Goal: Complete application form

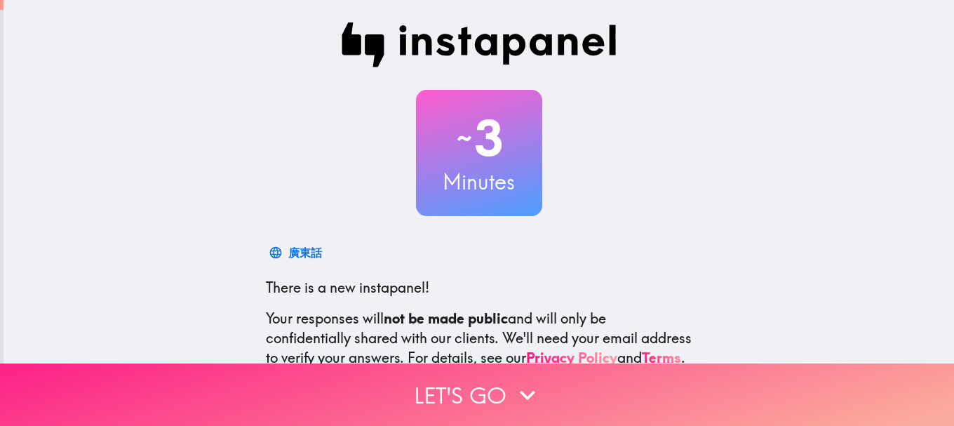
click at [520, 390] on icon "button" at bounding box center [527, 395] width 15 height 10
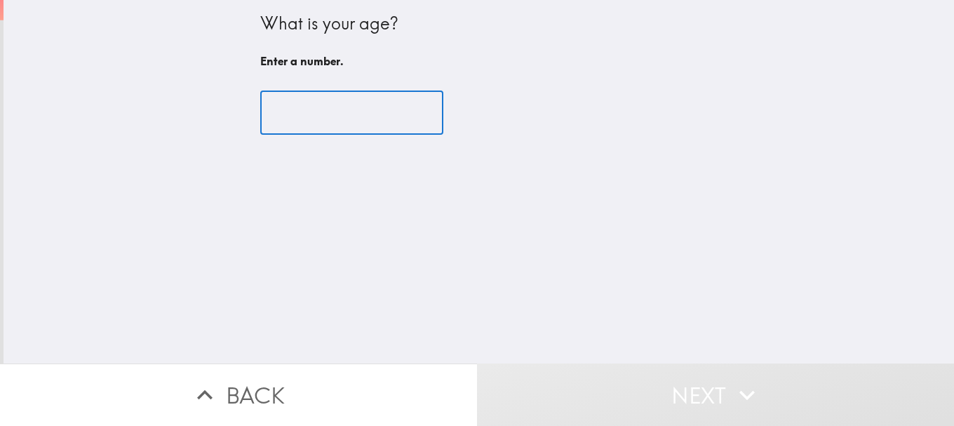
click at [317, 112] on input "number" at bounding box center [351, 112] width 183 height 43
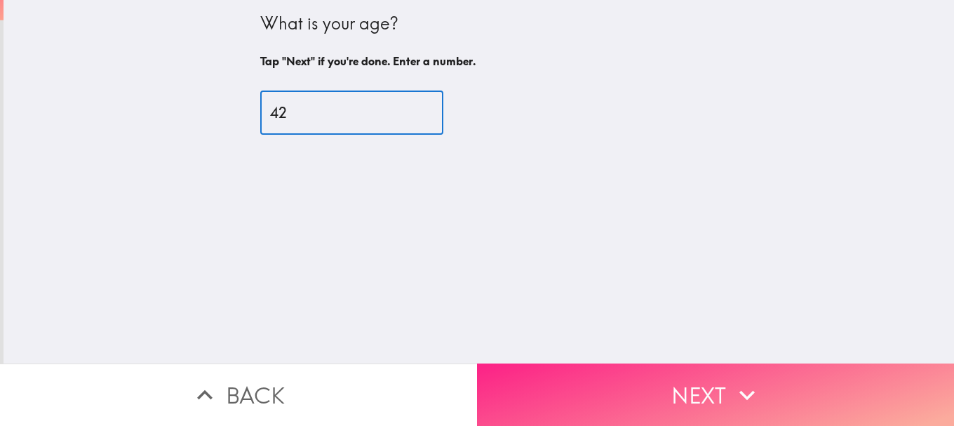
type input "42"
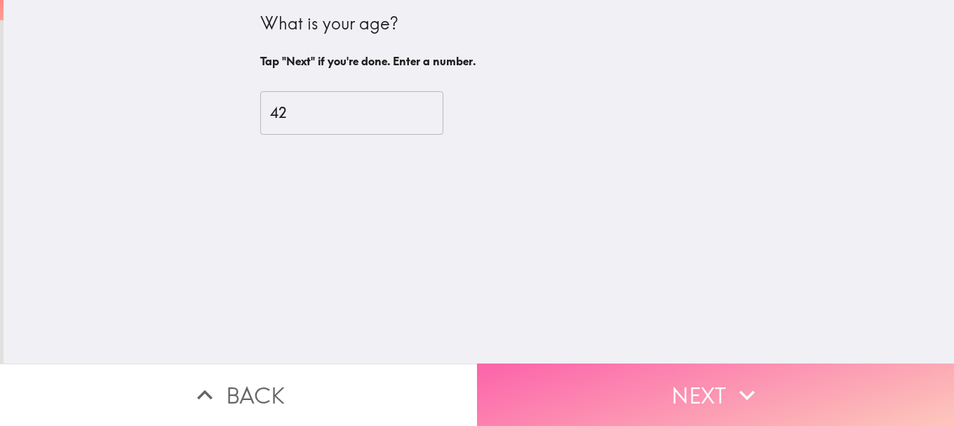
click at [584, 363] on button "Next" at bounding box center [715, 394] width 477 height 62
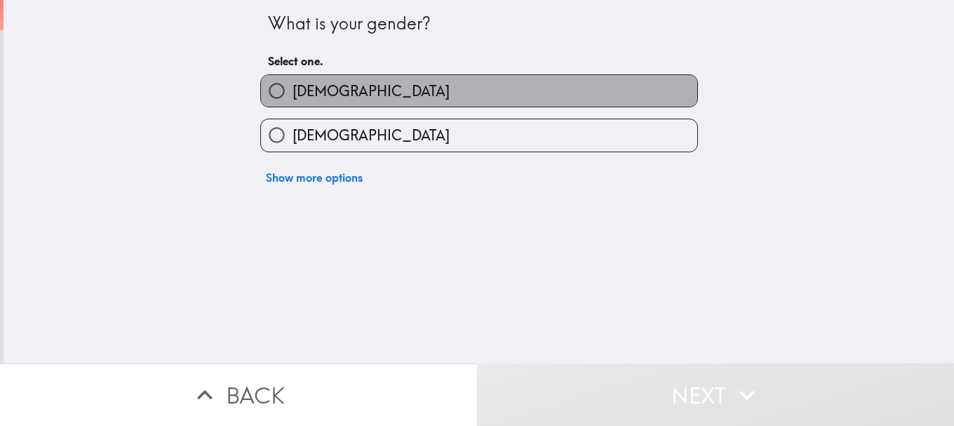
click at [332, 99] on label "[DEMOGRAPHIC_DATA]" at bounding box center [479, 91] width 436 height 32
click at [292, 99] on input "[DEMOGRAPHIC_DATA]" at bounding box center [277, 91] width 32 height 32
radio input "true"
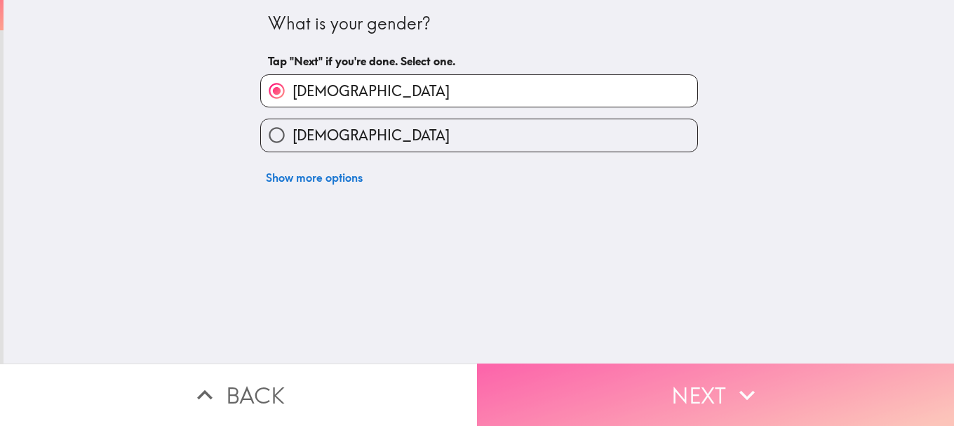
click at [554, 363] on button "Next" at bounding box center [715, 394] width 477 height 62
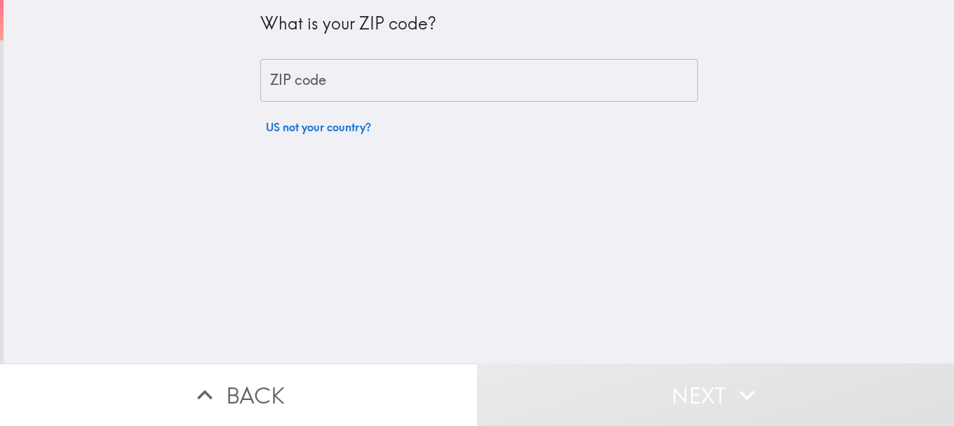
click at [353, 88] on input "ZIP code" at bounding box center [479, 80] width 438 height 43
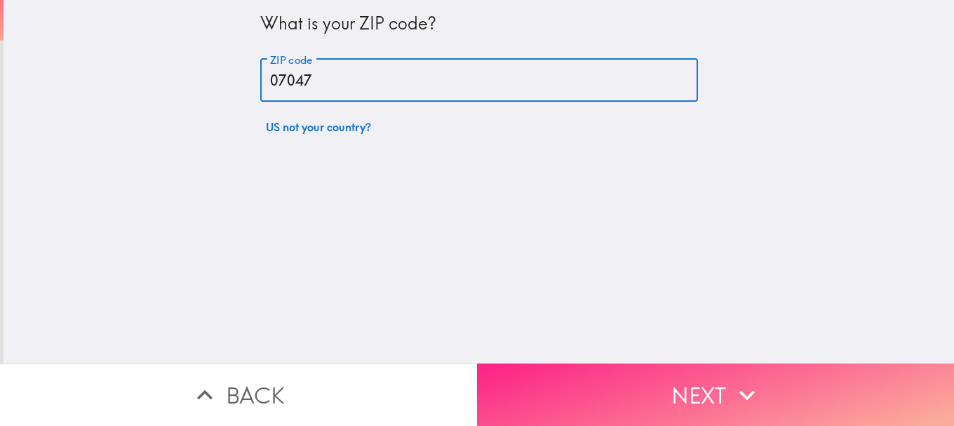
type input "07047"
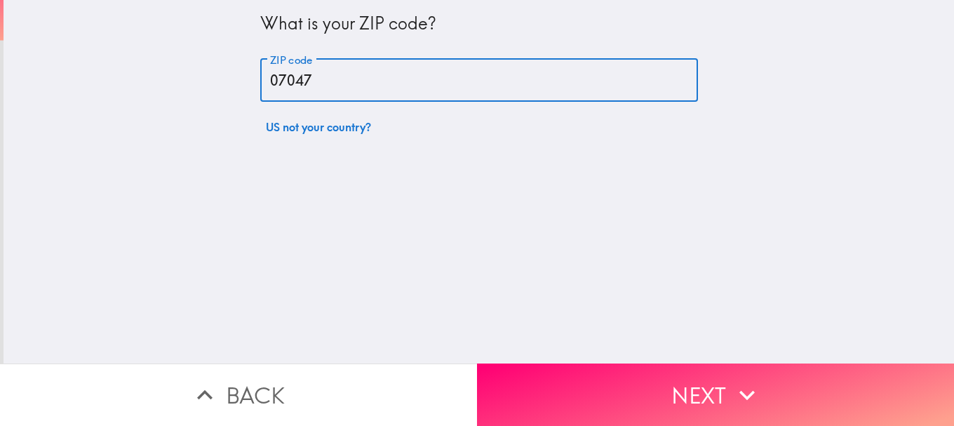
drag, startPoint x: 620, startPoint y: 377, endPoint x: 601, endPoint y: 332, distance: 49.0
click at [619, 373] on button "Next" at bounding box center [715, 394] width 477 height 62
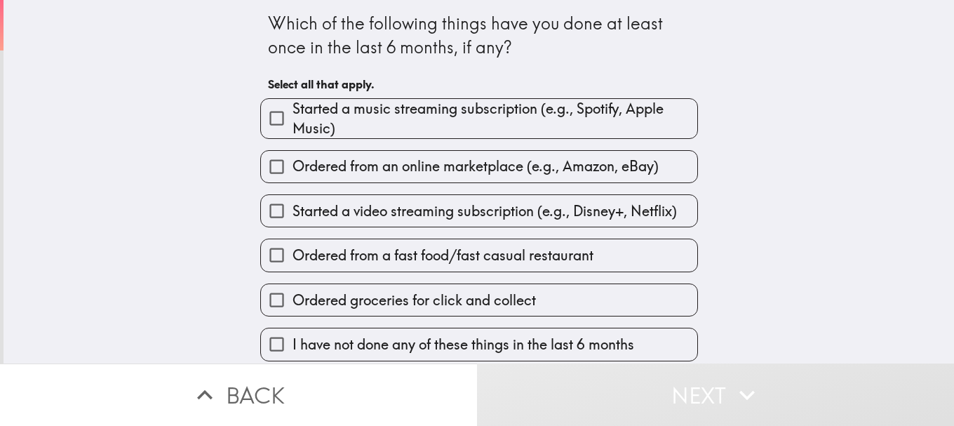
drag, startPoint x: 407, startPoint y: 114, endPoint x: 407, endPoint y: 133, distance: 18.9
click at [407, 121] on span "Started a music streaming subscription (e.g., Spotify, Apple Music)" at bounding box center [494, 118] width 405 height 39
click at [292, 121] on input "Started a music streaming subscription (e.g., Spotify, Apple Music)" at bounding box center [277, 118] width 32 height 32
checkbox input "true"
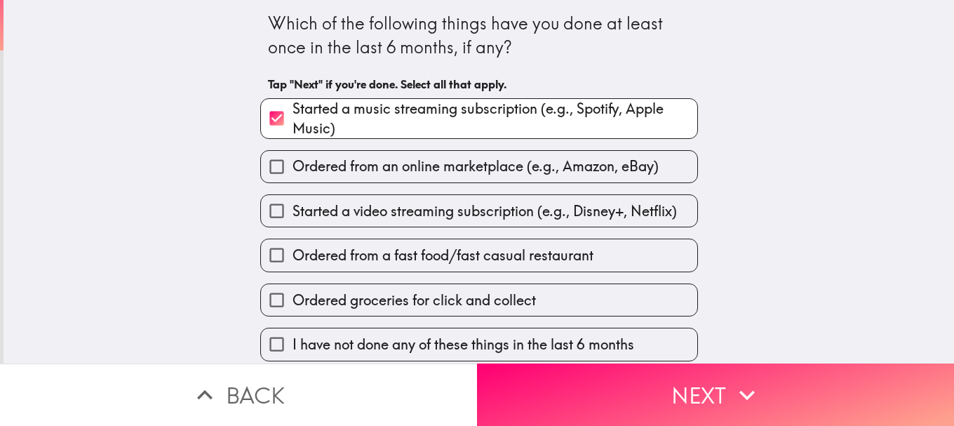
drag, startPoint x: 406, startPoint y: 144, endPoint x: 384, endPoint y: 172, distance: 35.4
click at [406, 145] on div "Ordered from an online marketplace (e.g., Amazon, eBay)" at bounding box center [473, 161] width 449 height 44
click at [384, 172] on span "Ordered from an online marketplace (e.g., Amazon, eBay)" at bounding box center [475, 166] width 366 height 20
click at [292, 172] on input "Ordered from an online marketplace (e.g., Amazon, eBay)" at bounding box center [277, 167] width 32 height 32
checkbox input "true"
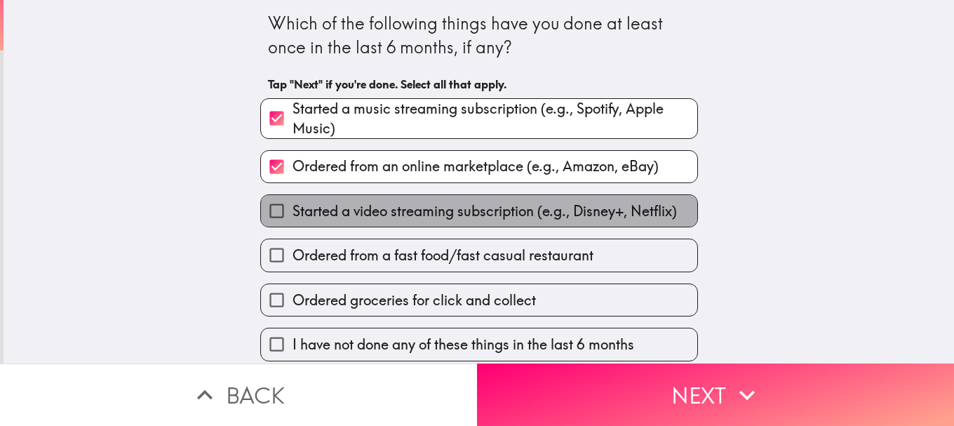
click at [377, 210] on span "Started a video streaming subscription (e.g., Disney+, Netflix)" at bounding box center [484, 211] width 384 height 20
click at [292, 210] on input "Started a video streaming subscription (e.g., Disney+, Netflix)" at bounding box center [277, 211] width 32 height 32
checkbox input "true"
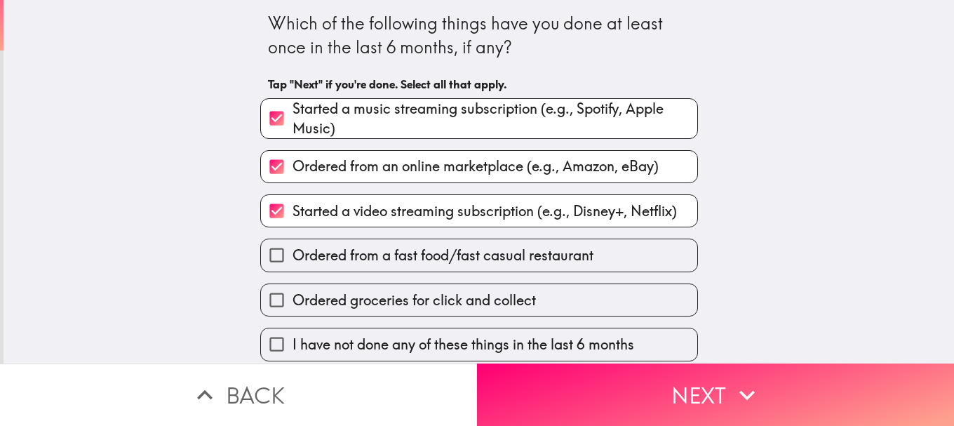
click at [362, 262] on span "Ordered from a fast food/fast casual restaurant" at bounding box center [442, 255] width 301 height 20
click at [292, 262] on input "Ordered from a fast food/fast casual restaurant" at bounding box center [277, 255] width 32 height 32
checkbox input "true"
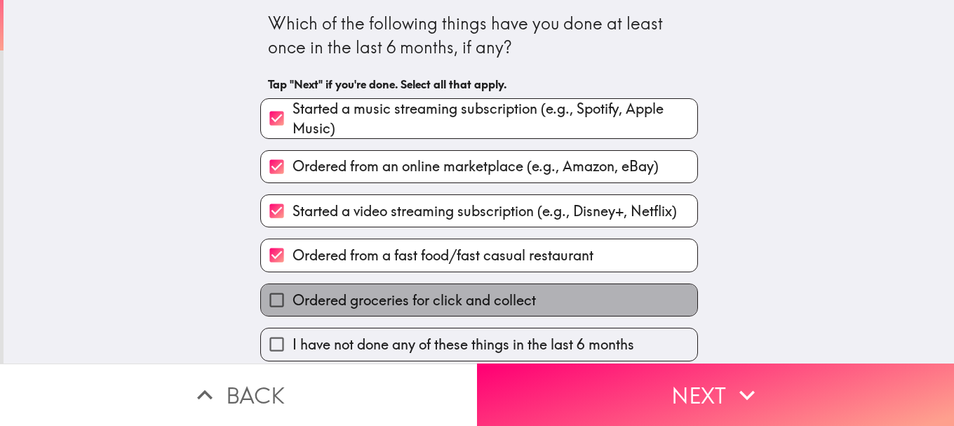
click at [352, 308] on span "Ordered groceries for click and collect" at bounding box center [413, 300] width 243 height 20
click at [292, 308] on input "Ordered groceries for click and collect" at bounding box center [277, 300] width 32 height 32
checkbox input "true"
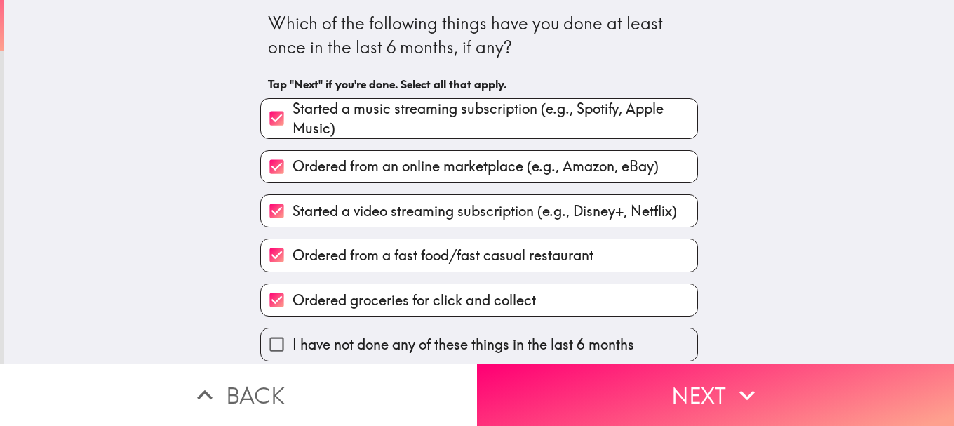
scroll to position [8, 0]
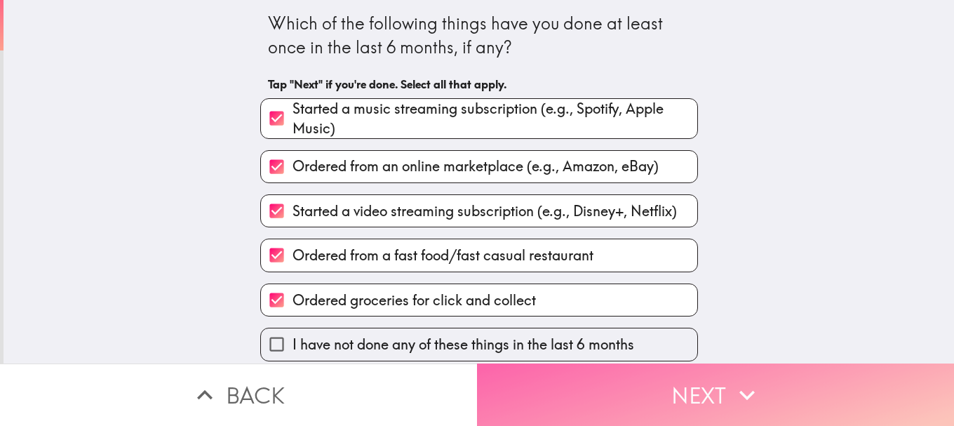
click at [601, 372] on button "Next" at bounding box center [715, 394] width 477 height 62
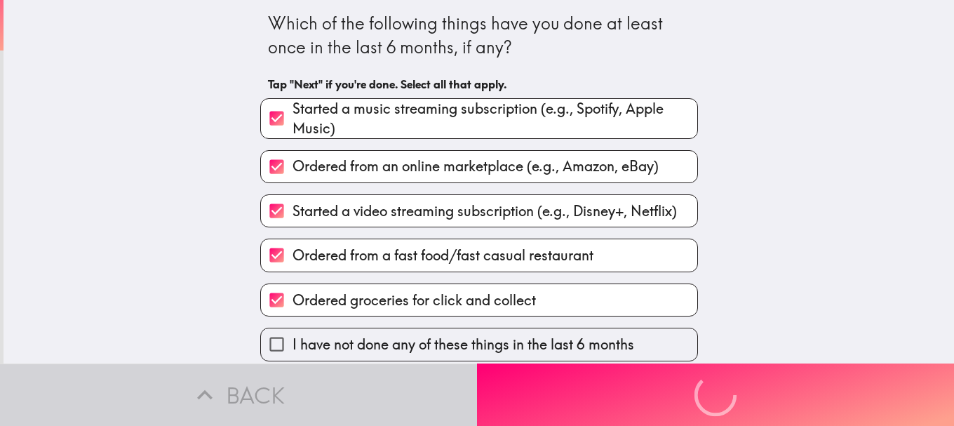
scroll to position [0, 0]
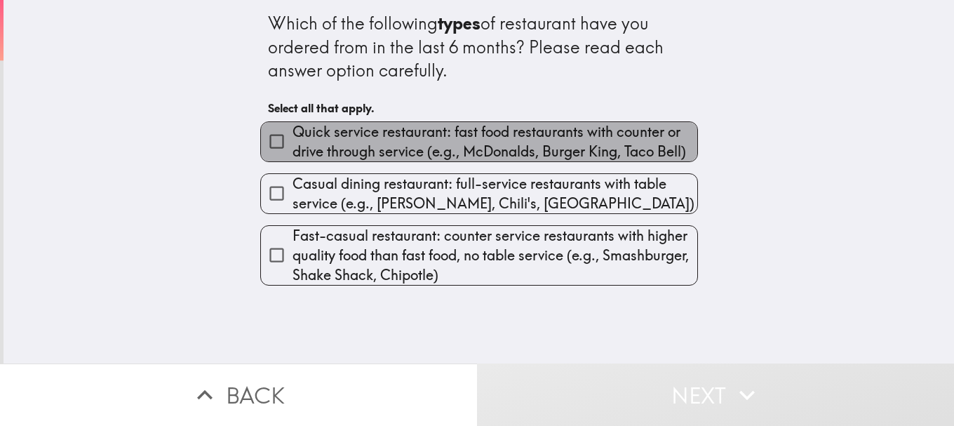
click at [429, 158] on span "Quick service restaurant: fast food restaurants with counter or drive through s…" at bounding box center [494, 141] width 405 height 39
click at [292, 157] on input "Quick service restaurant: fast food restaurants with counter or drive through s…" at bounding box center [277, 142] width 32 height 32
checkbox input "true"
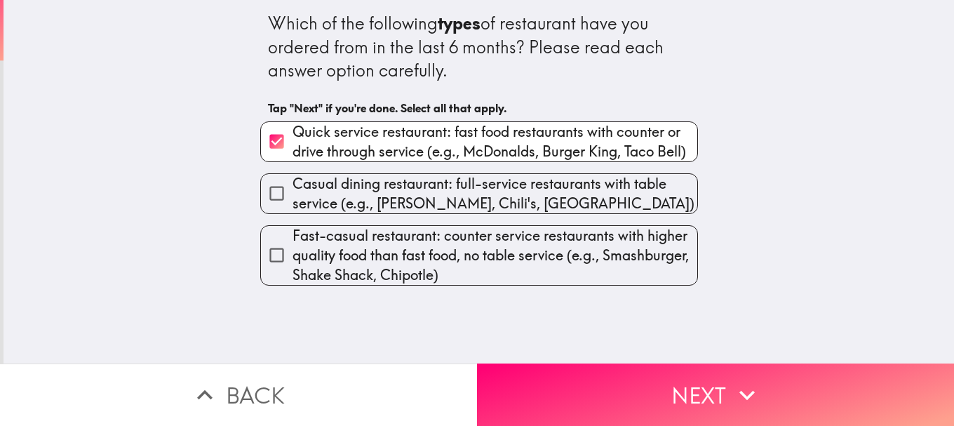
drag, startPoint x: 429, startPoint y: 184, endPoint x: 419, endPoint y: 220, distance: 37.1
click at [429, 191] on span "Casual dining restaurant: full-service restaurants with table service (e.g., [P…" at bounding box center [494, 193] width 405 height 39
click at [292, 191] on input "Casual dining restaurant: full-service restaurants with table service (e.g., [P…" at bounding box center [277, 193] width 32 height 32
checkbox input "true"
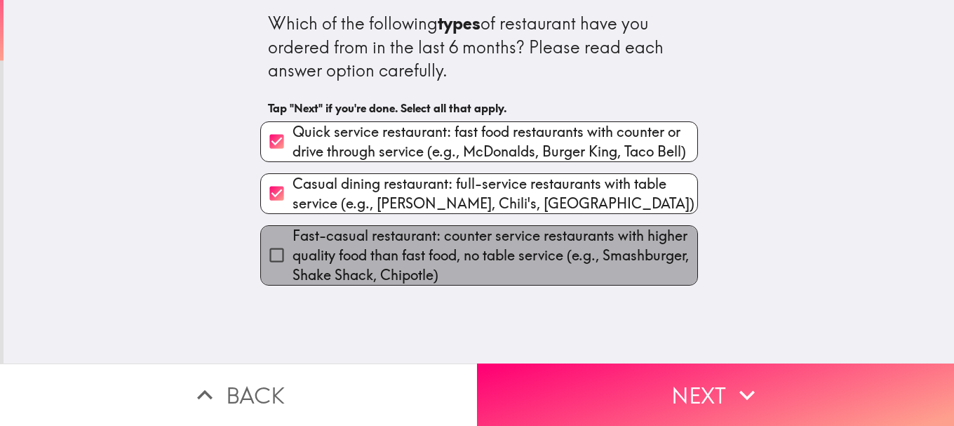
click at [419, 232] on span "Fast-casual restaurant: counter service restaurants with higher quality food th…" at bounding box center [494, 255] width 405 height 59
click at [292, 239] on input "Fast-casual restaurant: counter service restaurants with higher quality food th…" at bounding box center [277, 255] width 32 height 32
checkbox input "true"
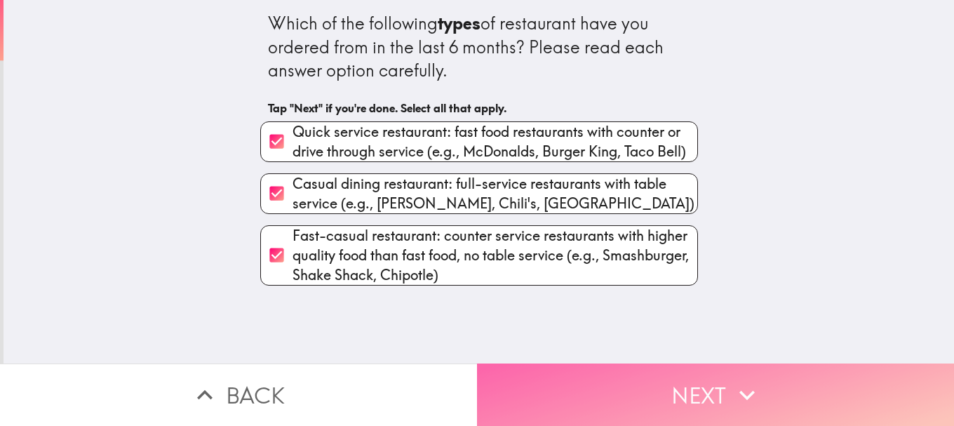
click at [536, 381] on button "Next" at bounding box center [715, 394] width 477 height 62
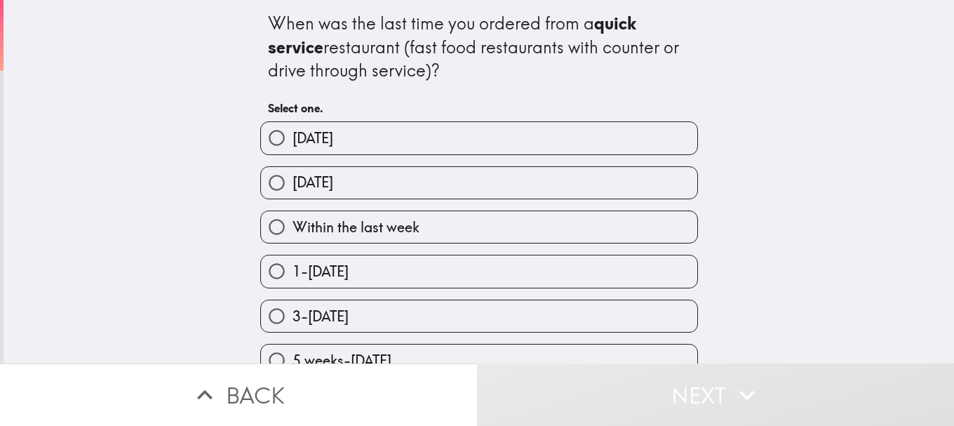
click at [320, 169] on label "[DATE]" at bounding box center [479, 183] width 436 height 32
click at [292, 169] on input "[DATE]" at bounding box center [277, 183] width 32 height 32
radio input "true"
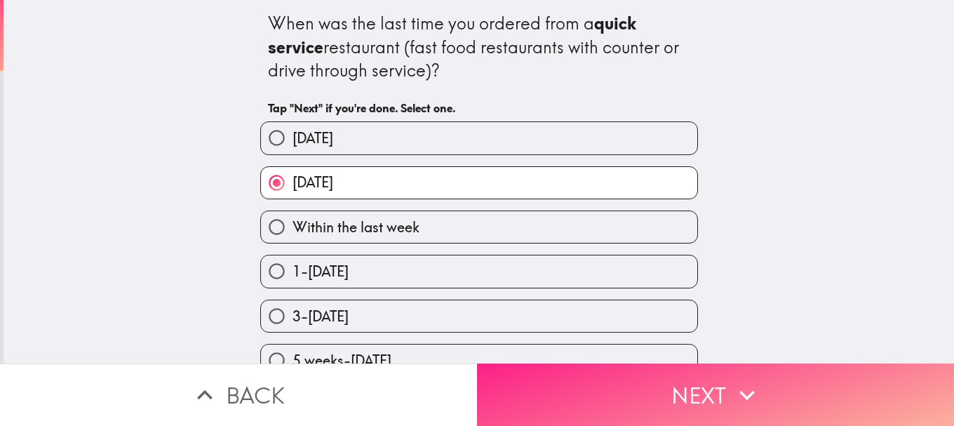
drag, startPoint x: 639, startPoint y: 395, endPoint x: 625, endPoint y: 374, distance: 25.3
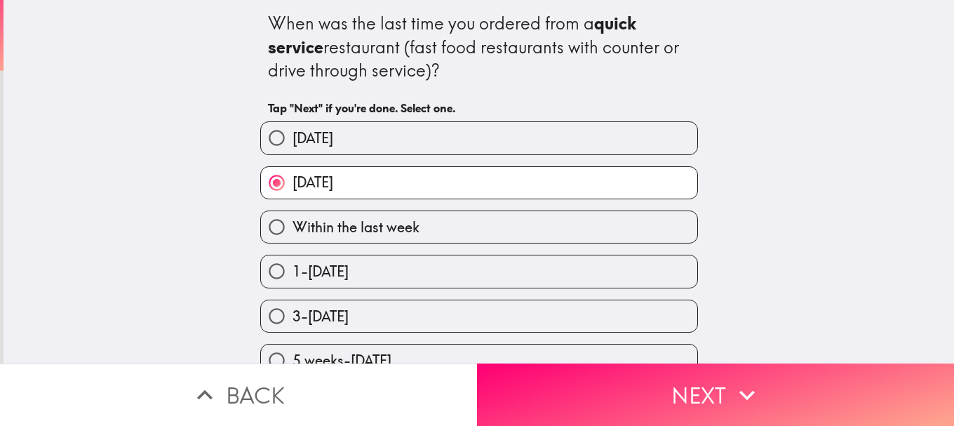
click at [638, 392] on button "Next" at bounding box center [715, 394] width 477 height 62
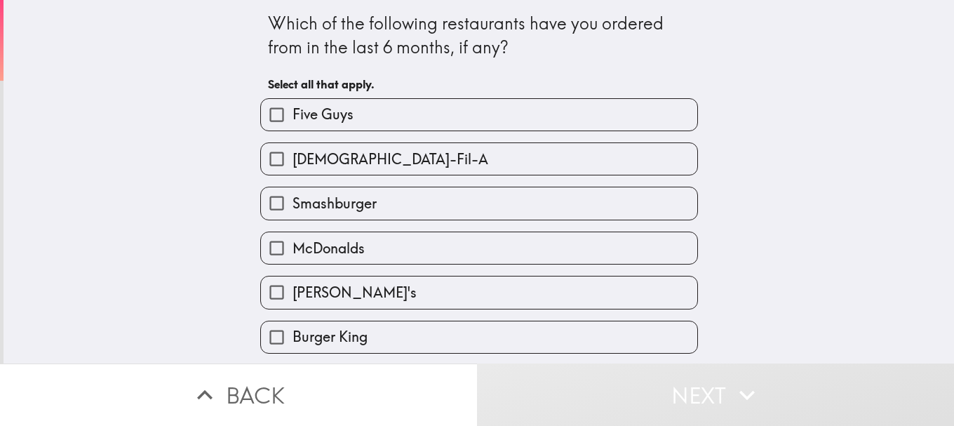
click at [381, 107] on label "Five Guys" at bounding box center [479, 115] width 436 height 32
click at [292, 107] on input "Five Guys" at bounding box center [277, 115] width 32 height 32
checkbox input "true"
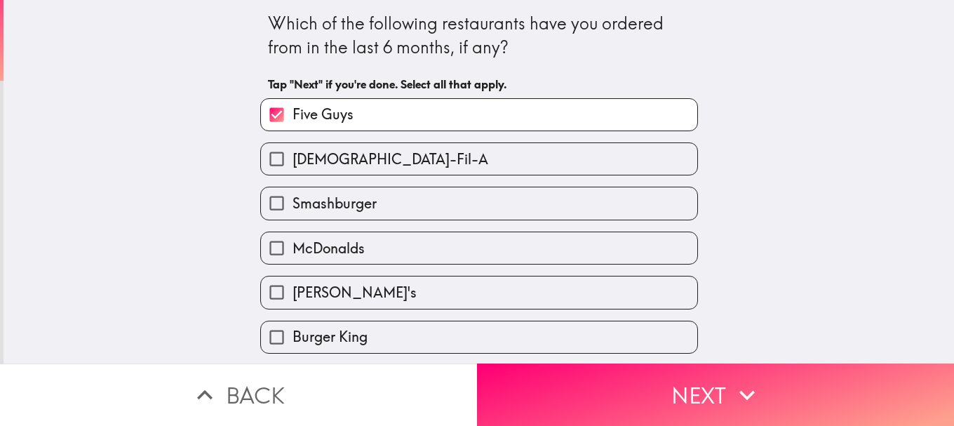
click at [374, 147] on label "[DEMOGRAPHIC_DATA]-Fil-A" at bounding box center [479, 159] width 436 height 32
click at [292, 147] on input "[DEMOGRAPHIC_DATA]-Fil-A" at bounding box center [277, 159] width 32 height 32
checkbox input "true"
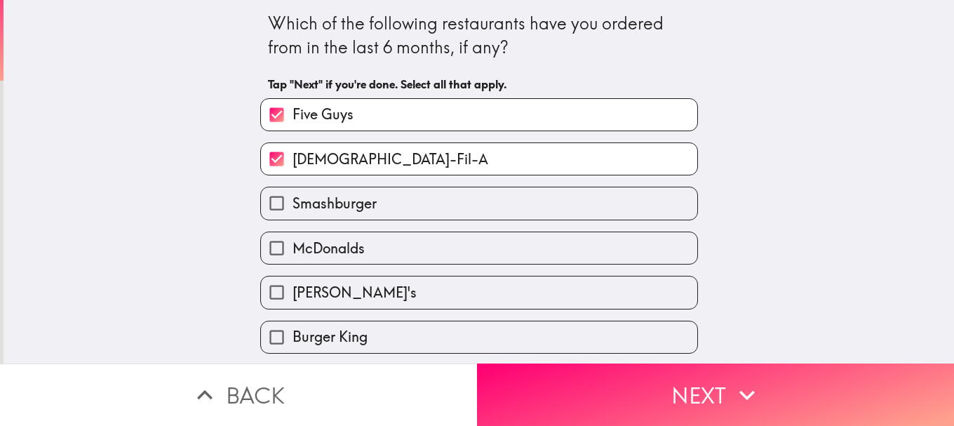
click at [360, 206] on span "Smashburger" at bounding box center [334, 204] width 84 height 20
click at [292, 206] on input "Smashburger" at bounding box center [277, 203] width 32 height 32
checkbox input "true"
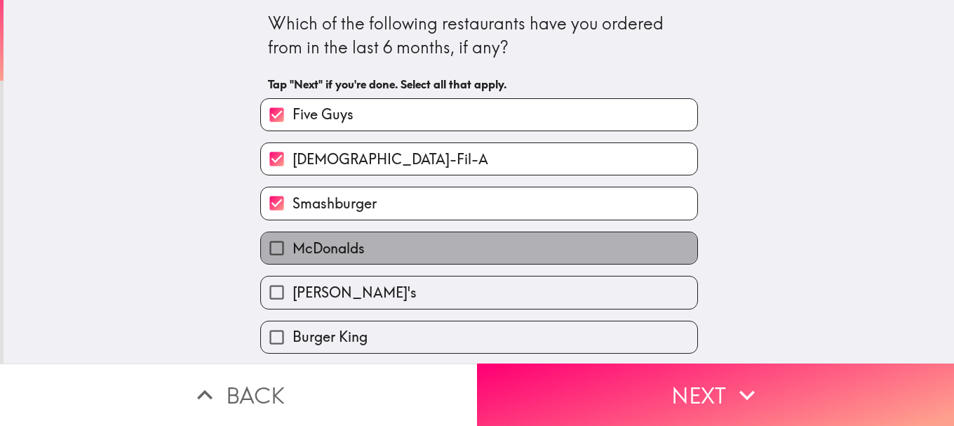
click at [344, 252] on span "McDonalds" at bounding box center [328, 248] width 72 height 20
click at [292, 252] on input "McDonalds" at bounding box center [277, 248] width 32 height 32
checkbox input "true"
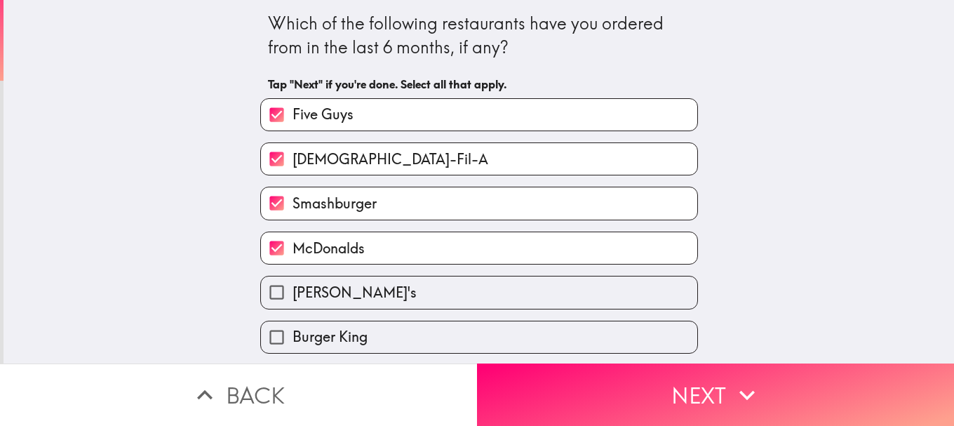
click at [350, 284] on label "[PERSON_NAME]'s" at bounding box center [479, 292] width 436 height 32
click at [292, 284] on input "[PERSON_NAME]'s" at bounding box center [277, 292] width 32 height 32
checkbox input "true"
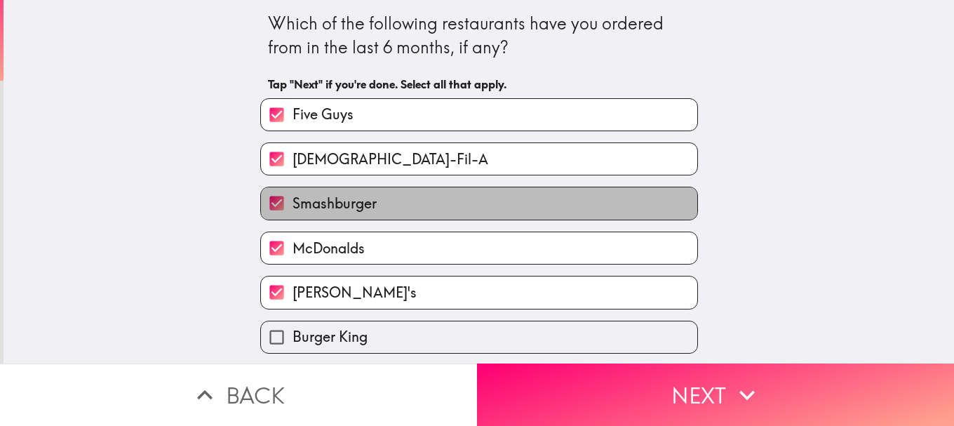
click at [351, 205] on span "Smashburger" at bounding box center [334, 204] width 84 height 20
click at [292, 205] on input "Smashburger" at bounding box center [277, 203] width 32 height 32
checkbox input "false"
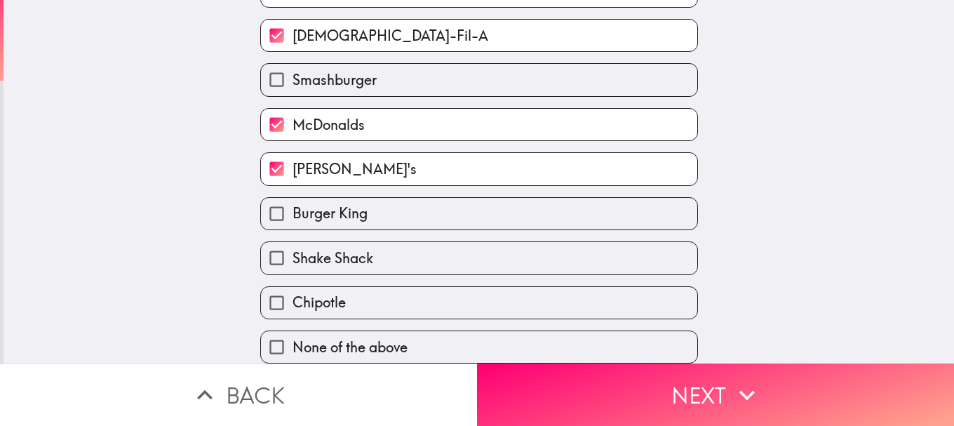
scroll to position [134, 0]
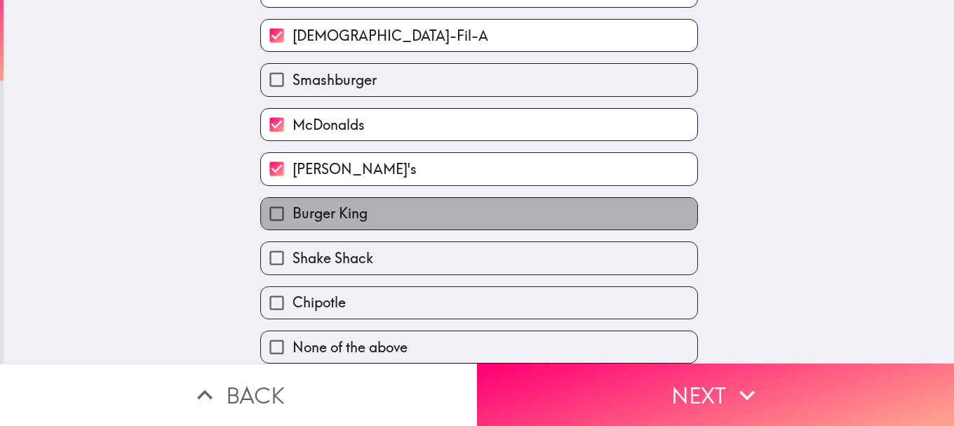
click at [325, 208] on span "Burger King" at bounding box center [329, 213] width 75 height 20
click at [292, 208] on input "Burger King" at bounding box center [277, 214] width 32 height 32
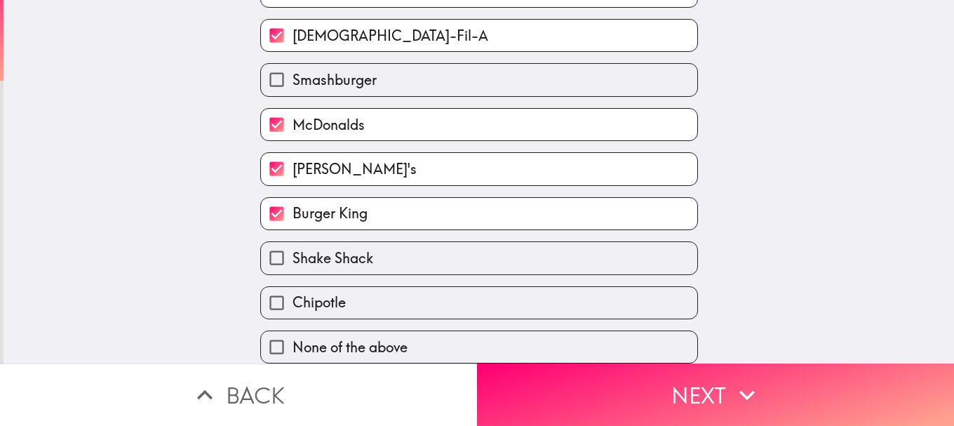
click at [325, 218] on label "Burger King" at bounding box center [479, 214] width 436 height 32
click at [292, 218] on input "Burger King" at bounding box center [277, 214] width 32 height 32
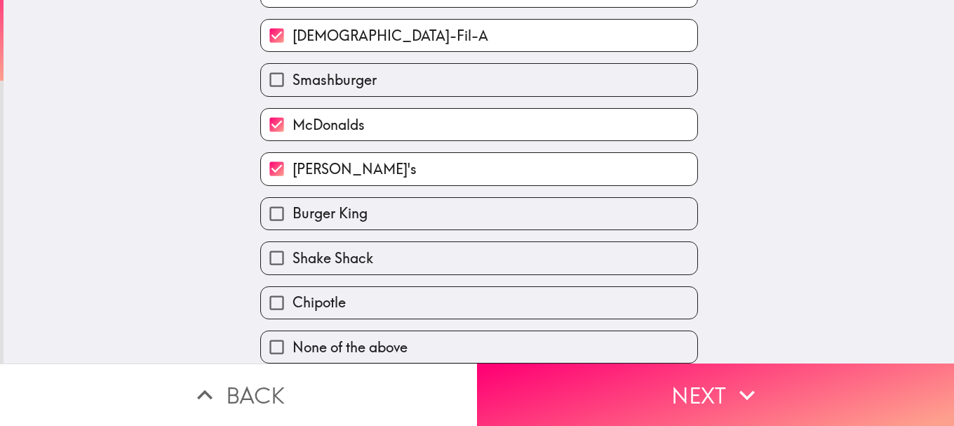
click at [326, 213] on label "Burger King" at bounding box center [479, 214] width 436 height 32
click at [292, 213] on input "Burger King" at bounding box center [277, 214] width 32 height 32
checkbox input "true"
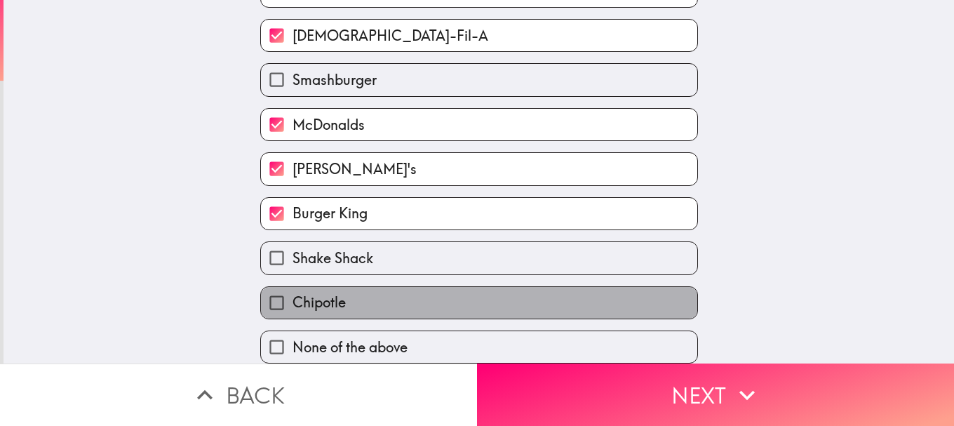
click at [325, 292] on span "Chipotle" at bounding box center [318, 302] width 53 height 20
click at [292, 291] on input "Chipotle" at bounding box center [277, 303] width 32 height 32
checkbox input "true"
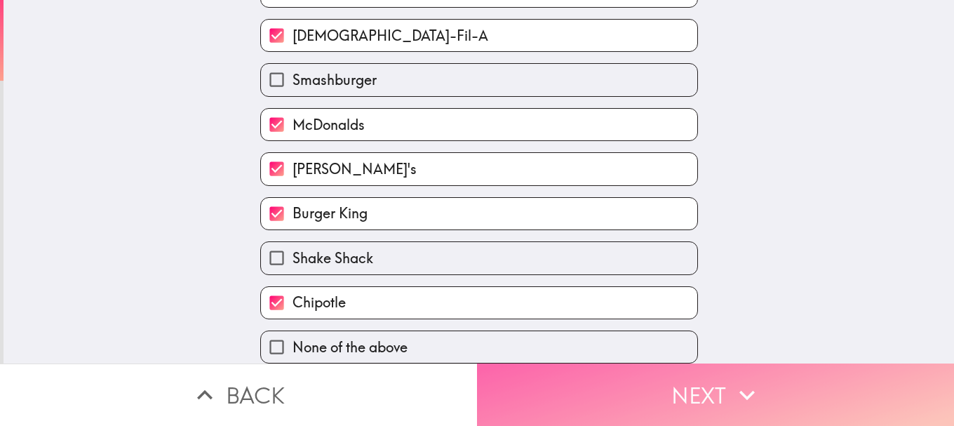
click at [613, 377] on button "Next" at bounding box center [715, 394] width 477 height 62
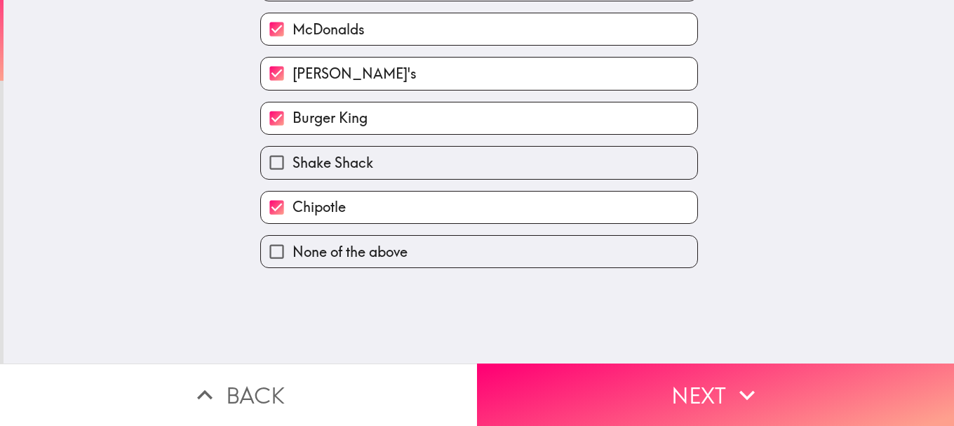
scroll to position [0, 0]
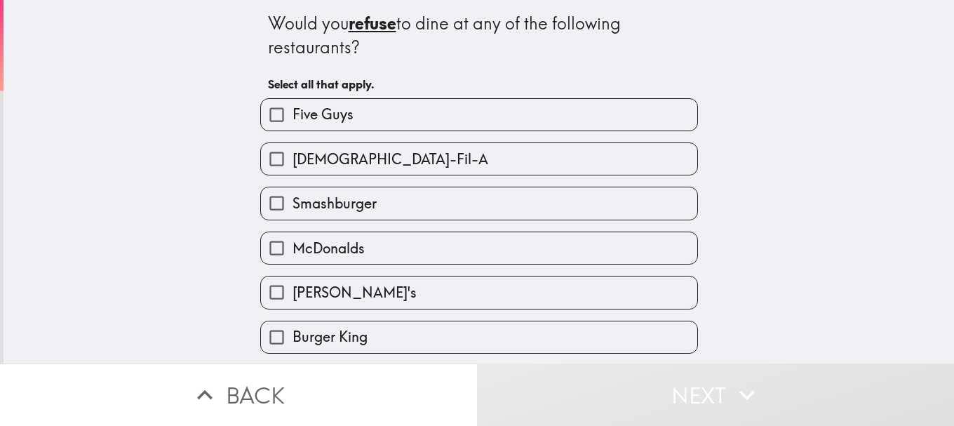
click at [365, 134] on div "[DEMOGRAPHIC_DATA]-Fil-A" at bounding box center [473, 153] width 449 height 44
click at [359, 175] on label "[DEMOGRAPHIC_DATA]-Fil-A" at bounding box center [479, 159] width 436 height 32
click at [292, 175] on input "[DEMOGRAPHIC_DATA]-Fil-A" at bounding box center [277, 159] width 32 height 32
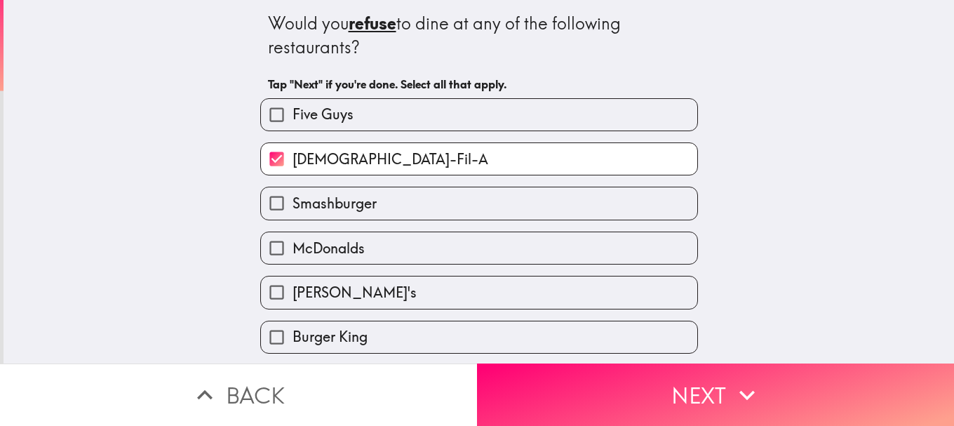
click at [345, 159] on span "[DEMOGRAPHIC_DATA]-Fil-A" at bounding box center [390, 159] width 196 height 20
click at [292, 159] on input "[DEMOGRAPHIC_DATA]-Fil-A" at bounding box center [277, 159] width 32 height 32
checkbox input "false"
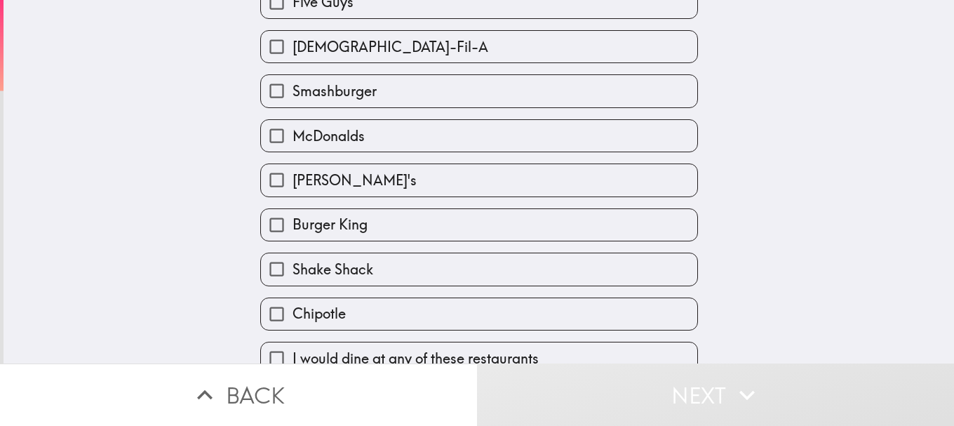
scroll to position [134, 0]
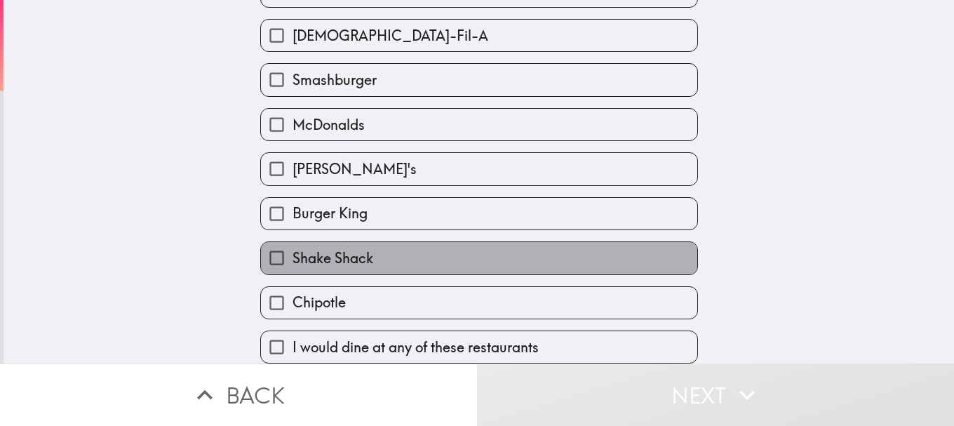
click at [346, 248] on span "Shake Shack" at bounding box center [332, 258] width 81 height 20
click at [292, 244] on input "Shake Shack" at bounding box center [277, 258] width 32 height 32
checkbox input "true"
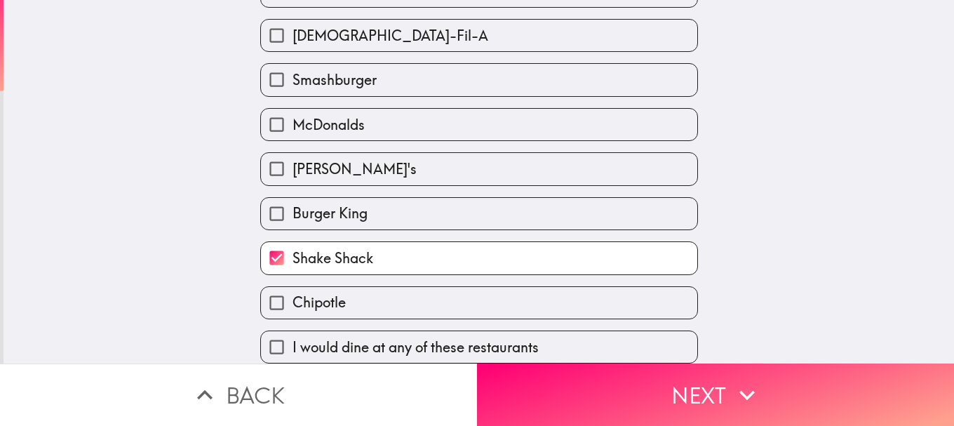
click at [334, 292] on span "Chipotle" at bounding box center [318, 302] width 53 height 20
click at [292, 287] on input "Chipotle" at bounding box center [277, 303] width 32 height 32
checkbox input "true"
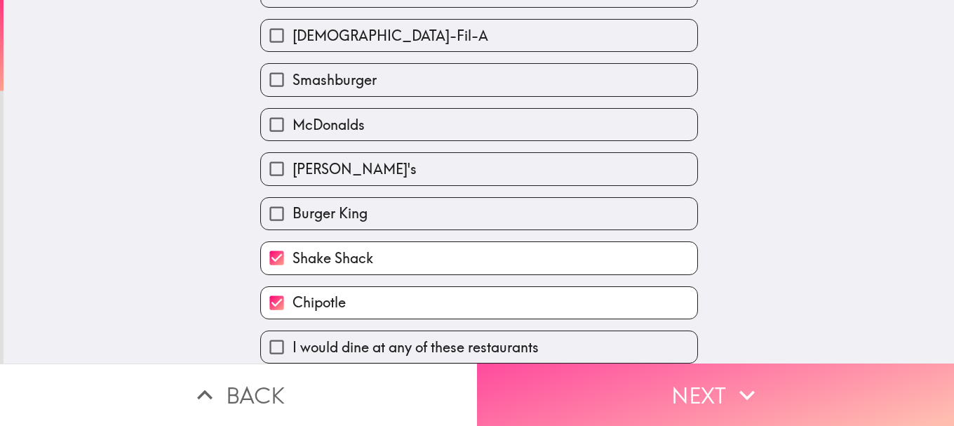
click at [532, 386] on button "Next" at bounding box center [715, 394] width 477 height 62
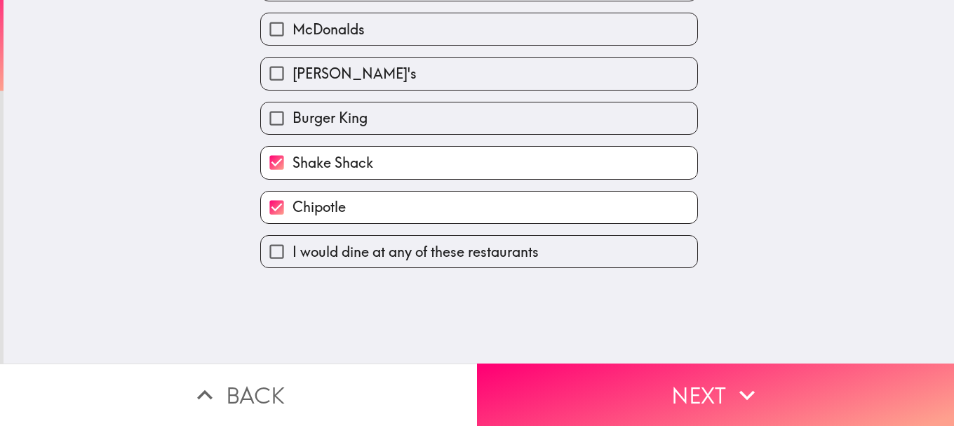
scroll to position [0, 0]
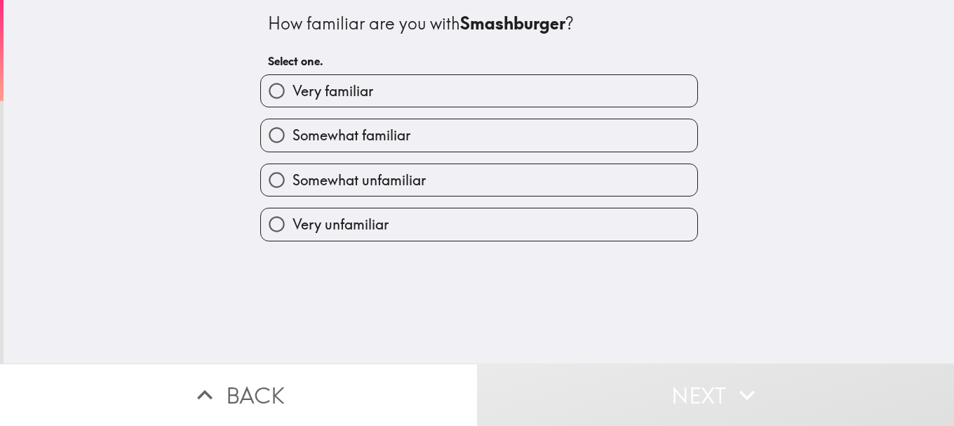
click at [350, 92] on span "Very familiar" at bounding box center [332, 91] width 81 height 20
click at [292, 92] on input "Very familiar" at bounding box center [277, 91] width 32 height 32
radio input "true"
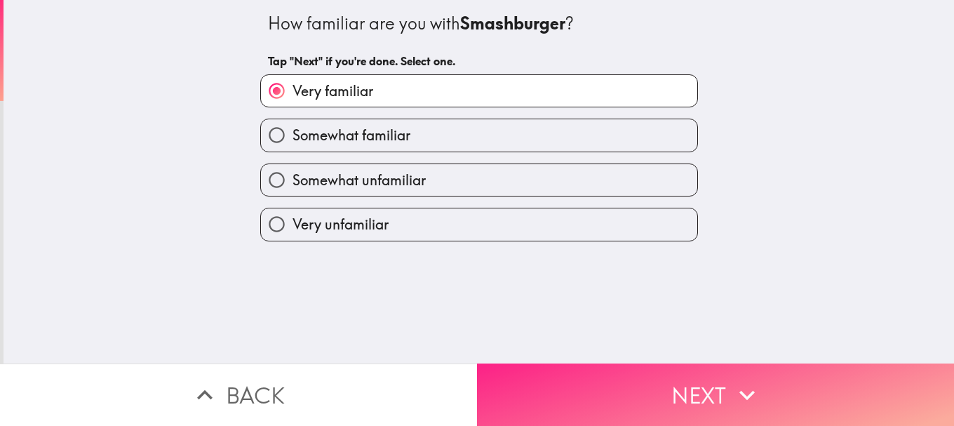
click at [521, 353] on div "How familiar are you with Smashburger ? Tap "Next" if you're done. Select one. …" at bounding box center [477, 213] width 954 height 426
click at [525, 367] on button "Next" at bounding box center [715, 394] width 477 height 62
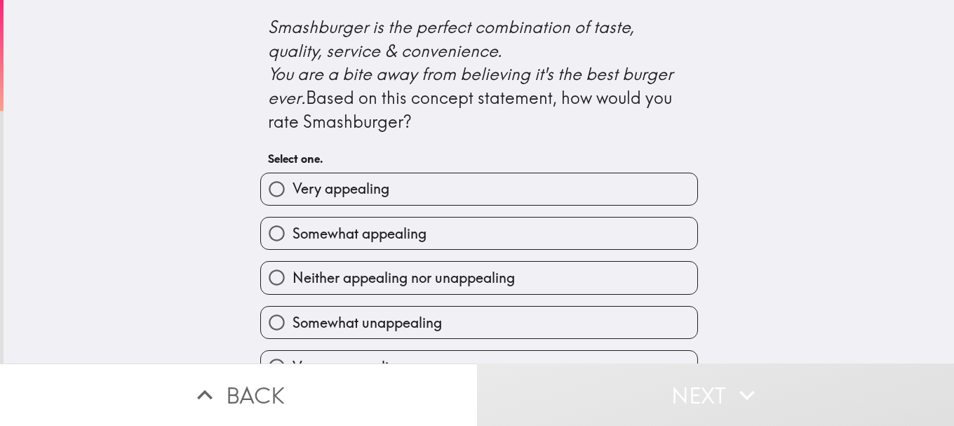
scroll to position [686, 0]
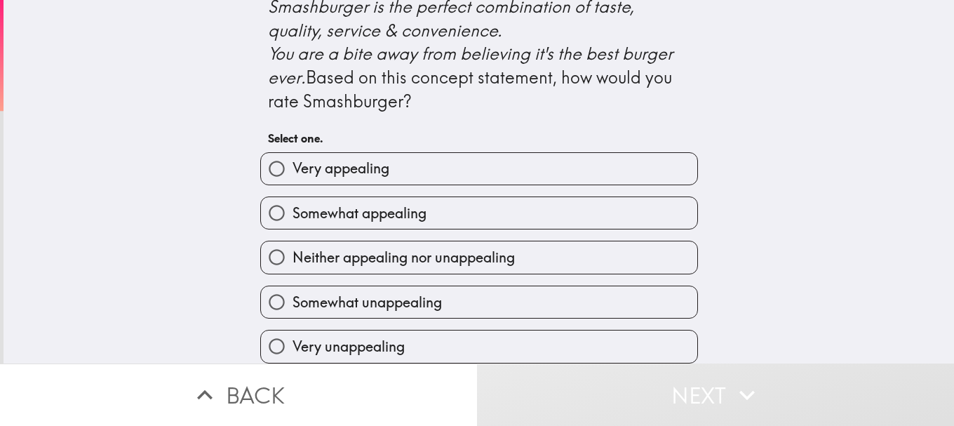
click at [379, 161] on span "Very appealing" at bounding box center [340, 168] width 97 height 20
click at [292, 161] on input "Very appealing" at bounding box center [277, 169] width 32 height 32
radio input "true"
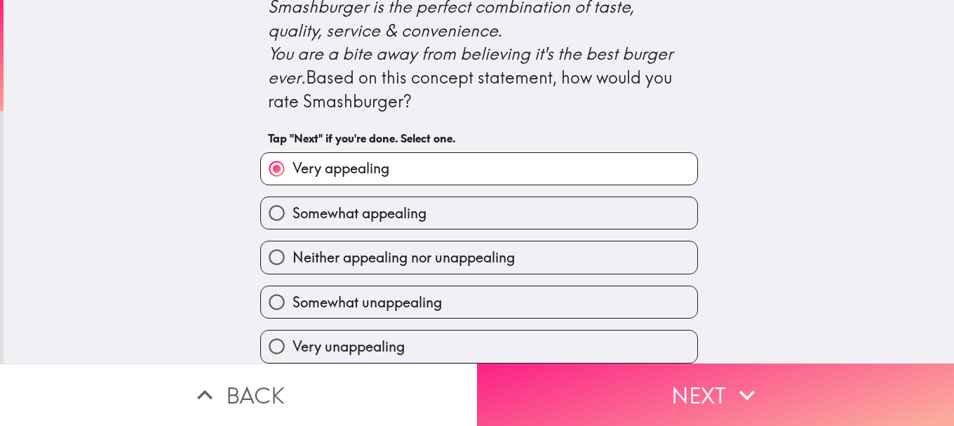
drag, startPoint x: 524, startPoint y: 371, endPoint x: 480, endPoint y: 285, distance: 96.6
click at [524, 369] on button "Next" at bounding box center [715, 394] width 477 height 62
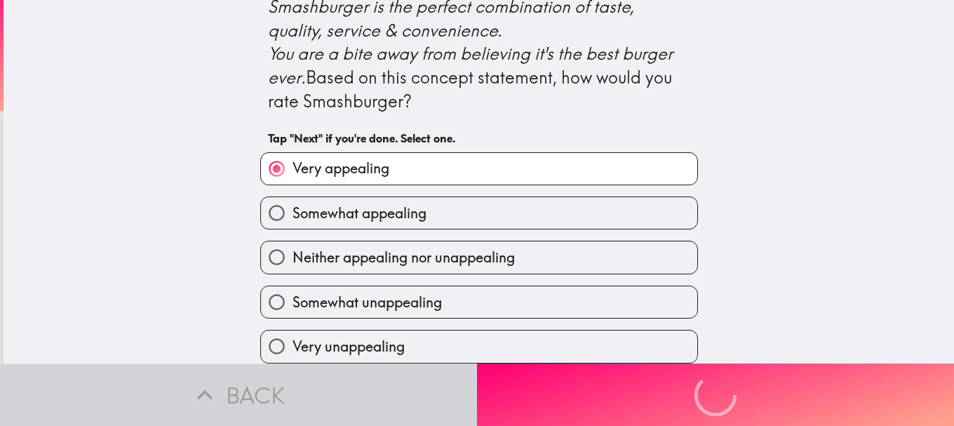
scroll to position [0, 0]
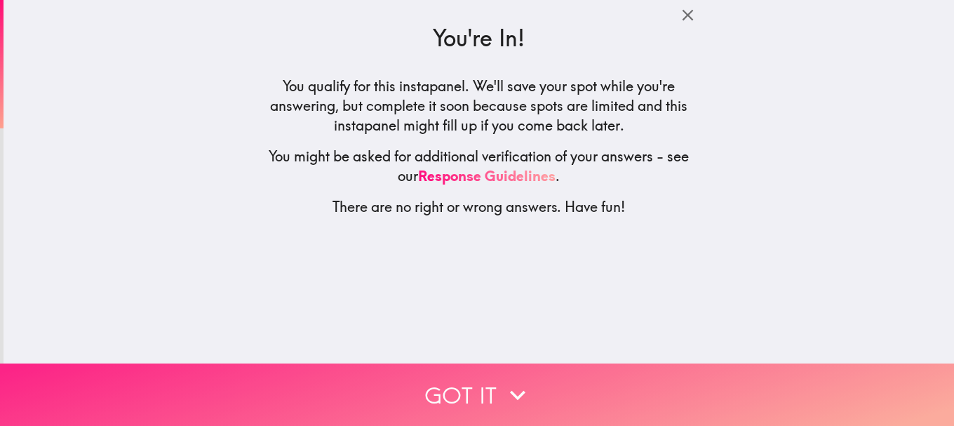
click at [477, 378] on button "Got it" at bounding box center [477, 394] width 954 height 62
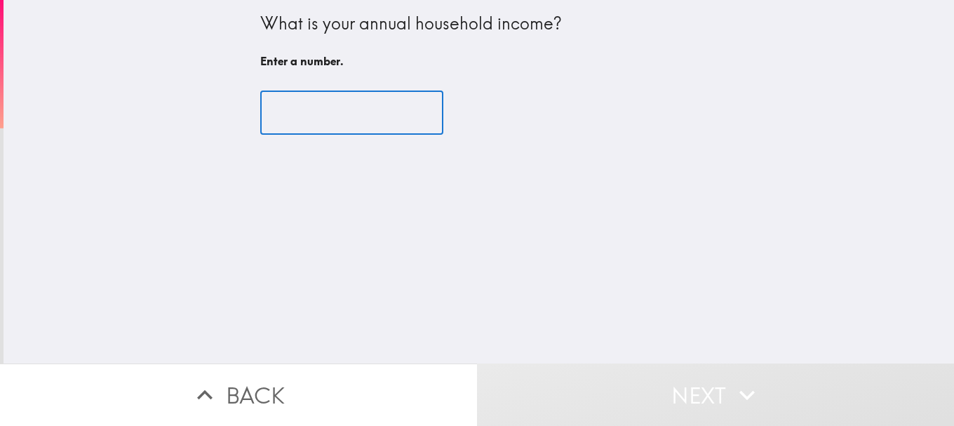
click at [327, 131] on input "number" at bounding box center [351, 112] width 183 height 43
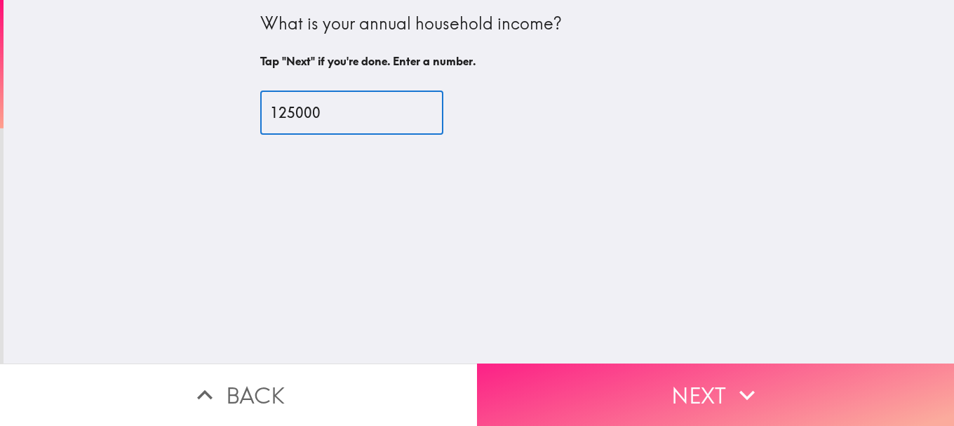
type input "125000"
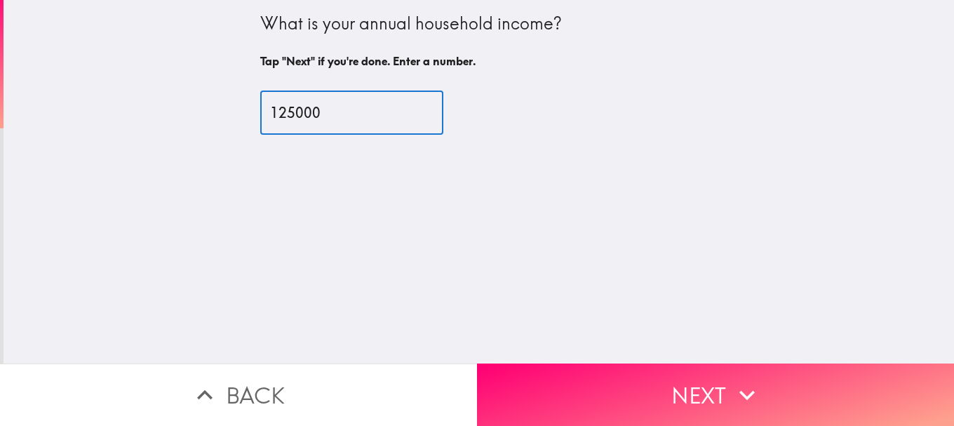
drag, startPoint x: 628, startPoint y: 366, endPoint x: 615, endPoint y: 347, distance: 23.1
click at [628, 368] on button "Next" at bounding box center [715, 394] width 477 height 62
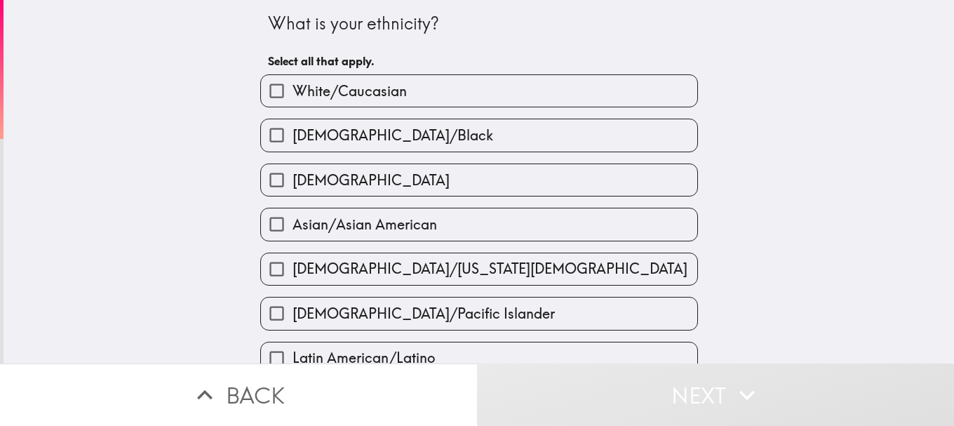
click at [362, 111] on div "[DEMOGRAPHIC_DATA]/Black" at bounding box center [473, 129] width 449 height 44
click at [404, 91] on label "White/Caucasian" at bounding box center [479, 91] width 436 height 32
click at [292, 91] on input "White/Caucasian" at bounding box center [277, 91] width 32 height 32
checkbox input "true"
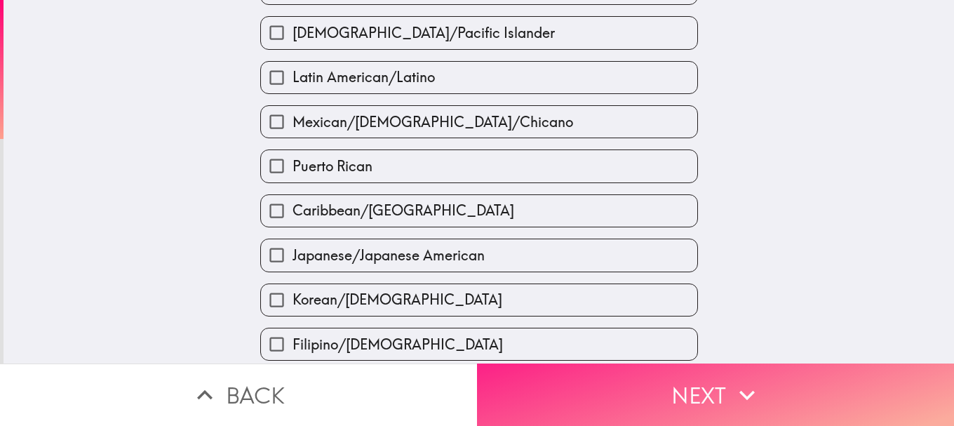
click at [538, 363] on button "Next" at bounding box center [715, 394] width 477 height 62
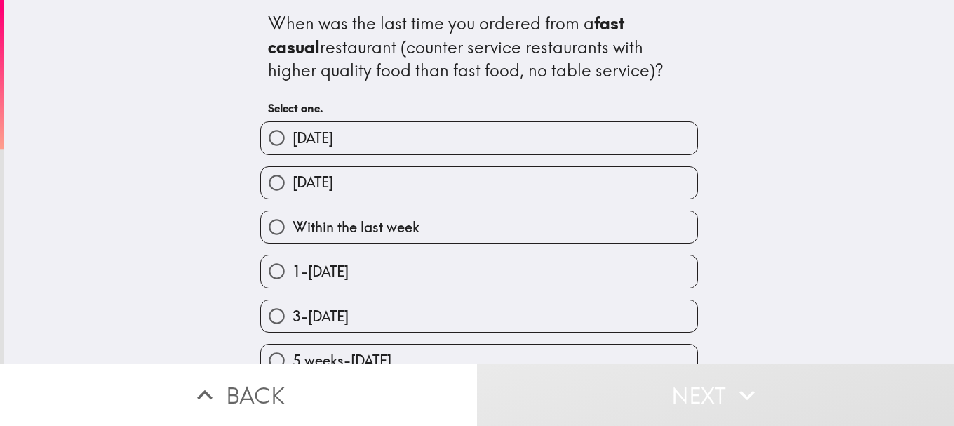
click at [353, 170] on label "[DATE]" at bounding box center [479, 183] width 436 height 32
click at [292, 170] on input "[DATE]" at bounding box center [277, 183] width 32 height 32
radio input "true"
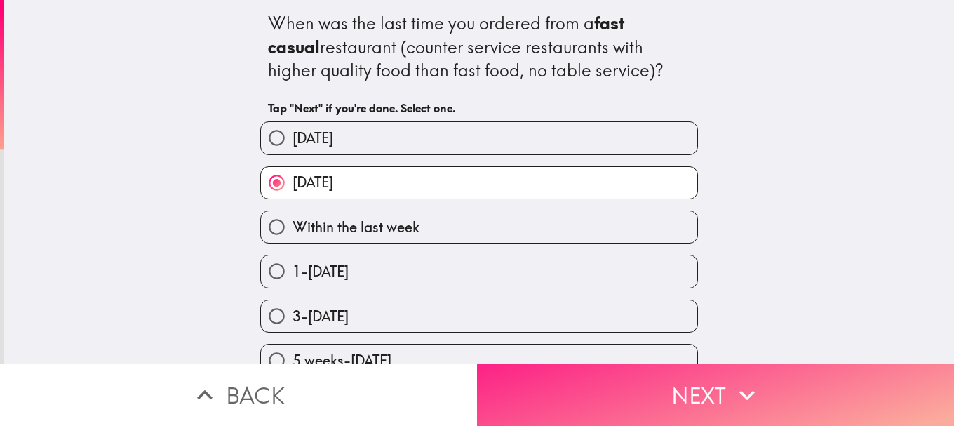
click at [583, 391] on button "Next" at bounding box center [715, 394] width 477 height 62
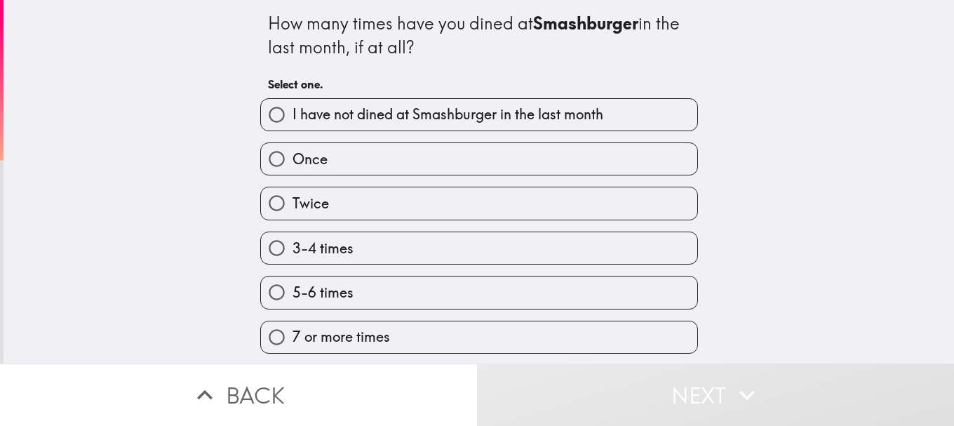
scroll to position [1, 0]
drag, startPoint x: 323, startPoint y: 293, endPoint x: 337, endPoint y: 292, distance: 14.1
click at [323, 293] on span "5-6 times" at bounding box center [322, 293] width 61 height 20
click at [292, 293] on input "5-6 times" at bounding box center [277, 292] width 32 height 32
radio input "true"
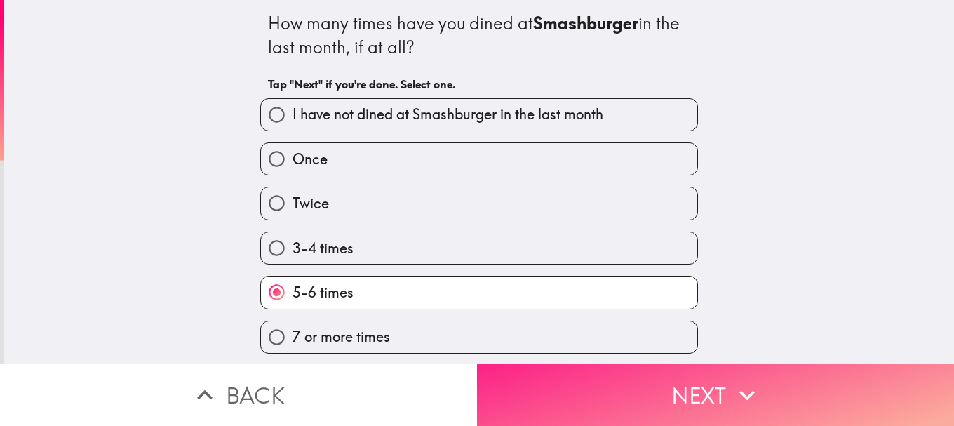
drag, startPoint x: 567, startPoint y: 388, endPoint x: 564, endPoint y: 378, distance: 10.0
click at [567, 388] on button "Next" at bounding box center [715, 394] width 477 height 62
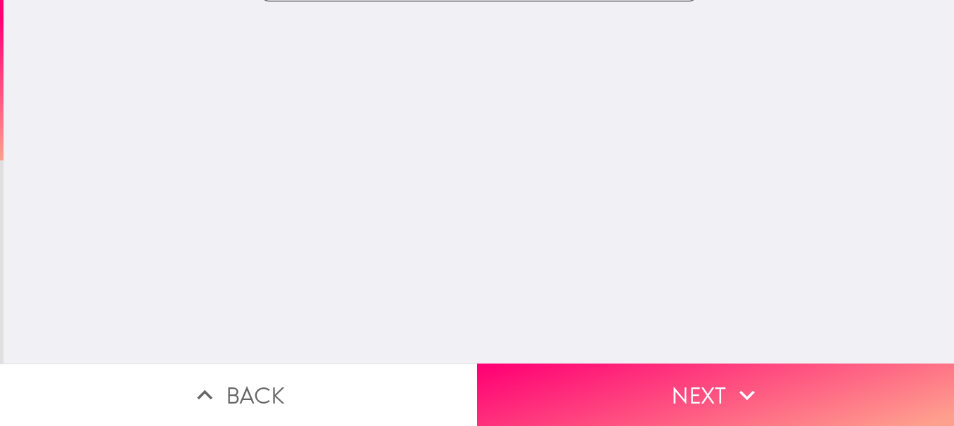
scroll to position [0, 0]
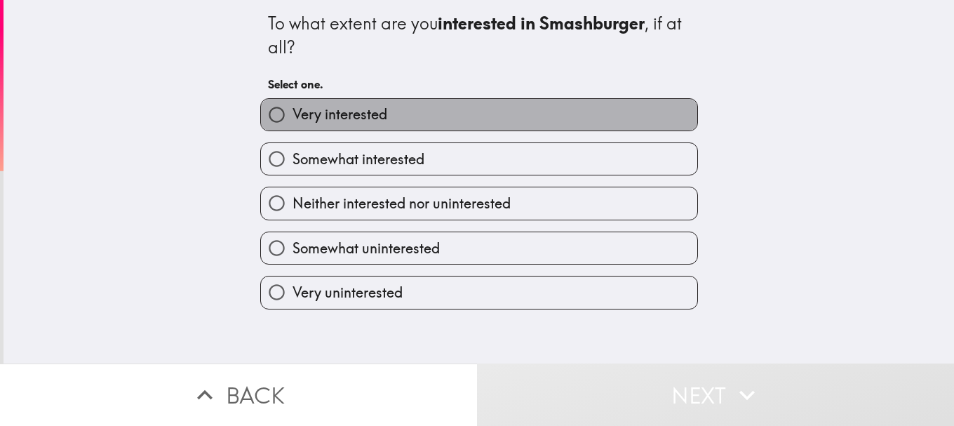
click at [346, 121] on span "Very interested" at bounding box center [339, 114] width 95 height 20
click at [292, 121] on input "Very interested" at bounding box center [277, 115] width 32 height 32
radio input "true"
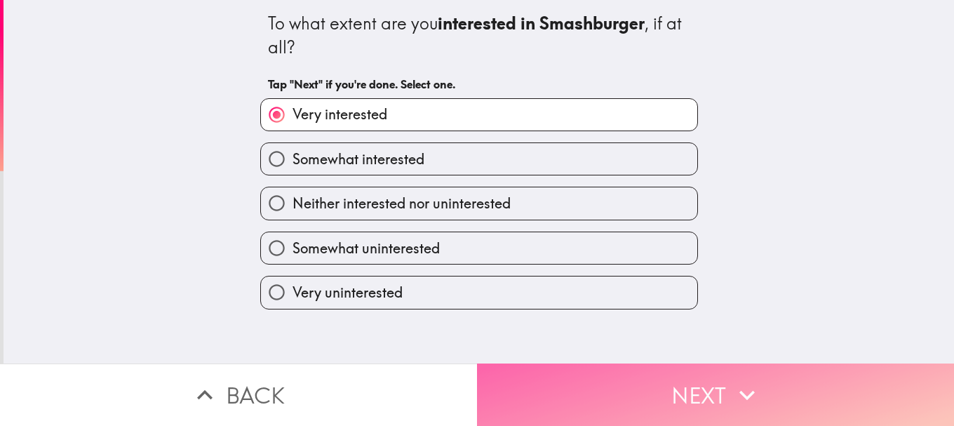
click at [560, 379] on button "Next" at bounding box center [715, 394] width 477 height 62
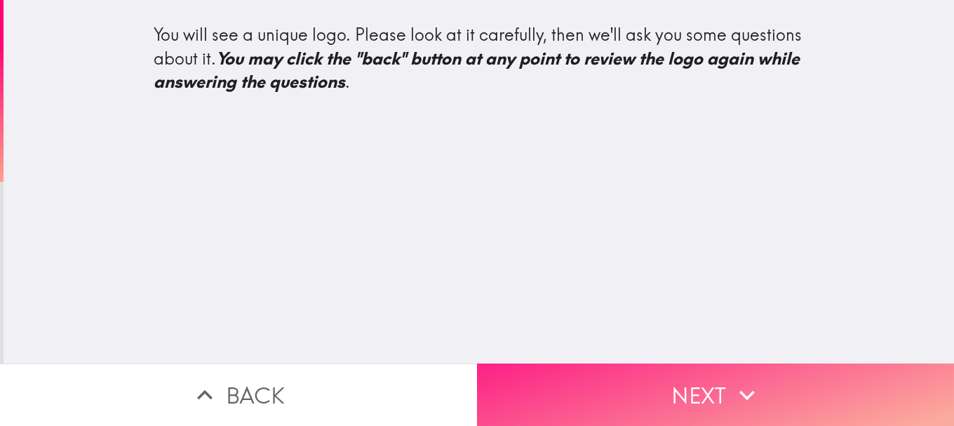
drag, startPoint x: 622, startPoint y: 385, endPoint x: 565, endPoint y: 331, distance: 78.4
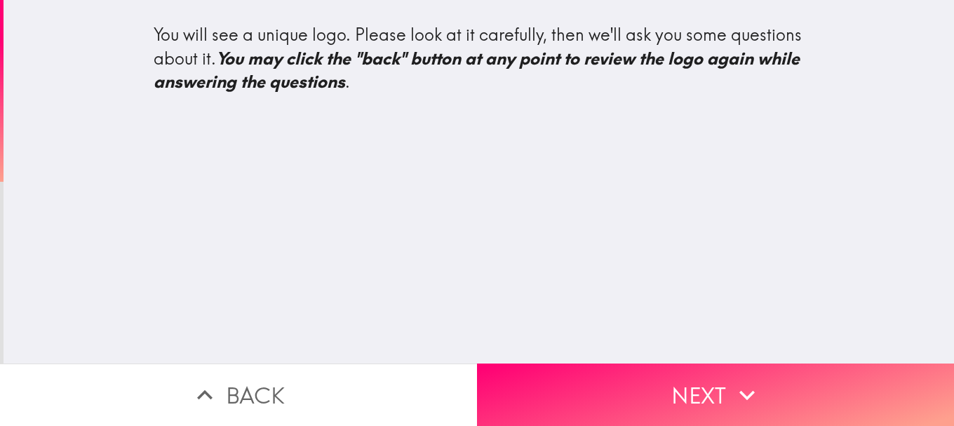
click at [620, 384] on button "Next" at bounding box center [715, 394] width 477 height 62
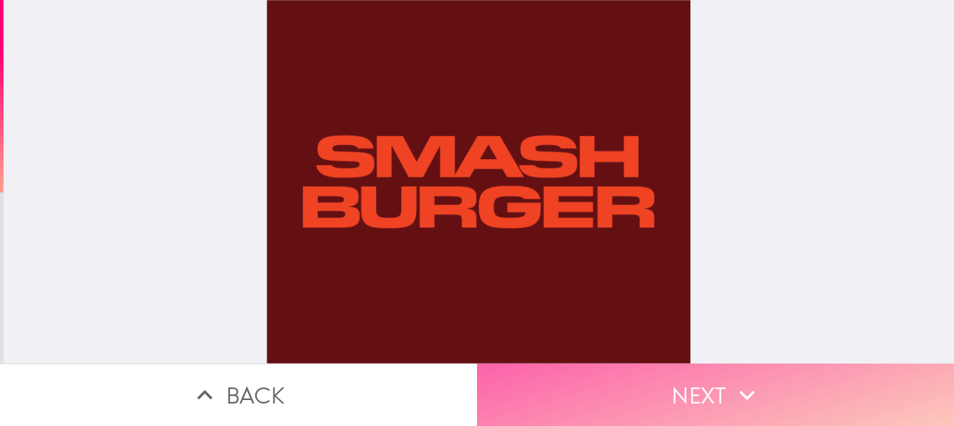
click at [594, 363] on button "Next" at bounding box center [715, 394] width 477 height 62
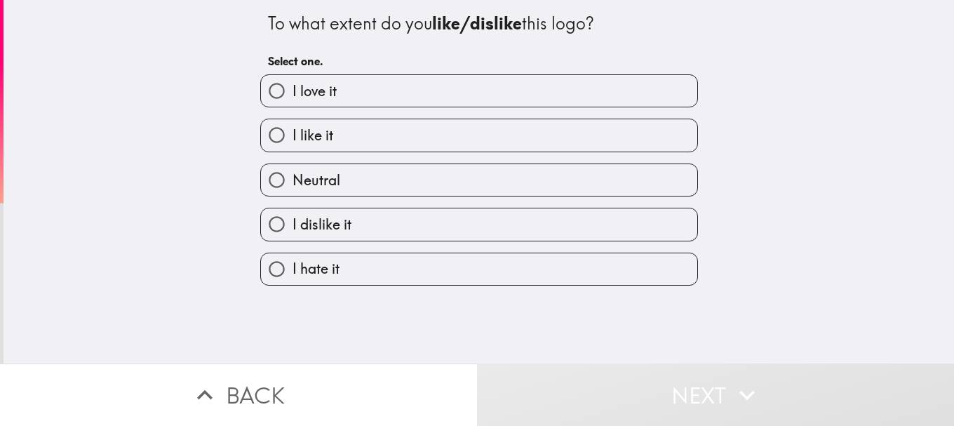
click at [337, 91] on label "I love it" at bounding box center [479, 91] width 436 height 32
click at [292, 91] on input "I love it" at bounding box center [277, 91] width 32 height 32
radio input "true"
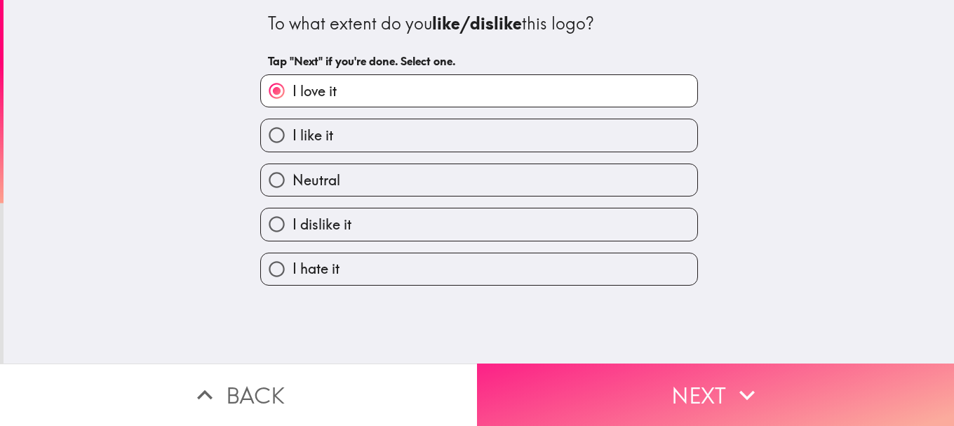
click at [607, 386] on button "Next" at bounding box center [715, 394] width 477 height 62
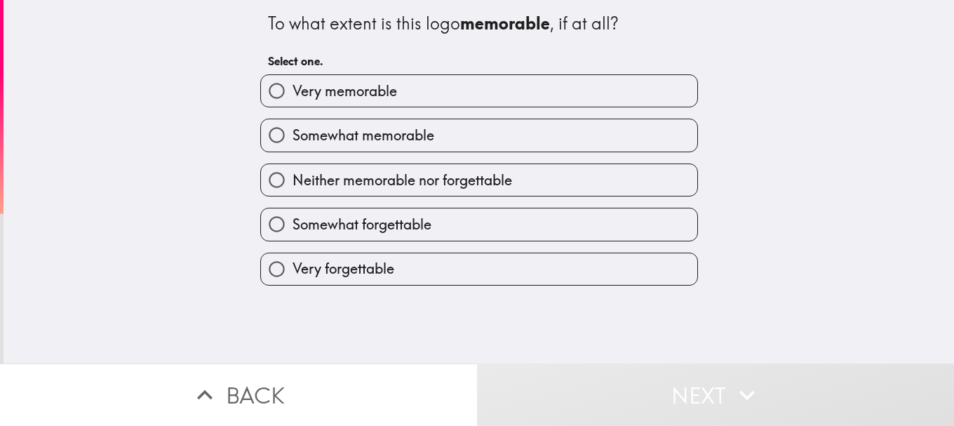
click at [375, 101] on label "Very memorable" at bounding box center [479, 91] width 436 height 32
click at [292, 101] on input "Very memorable" at bounding box center [277, 91] width 32 height 32
radio input "true"
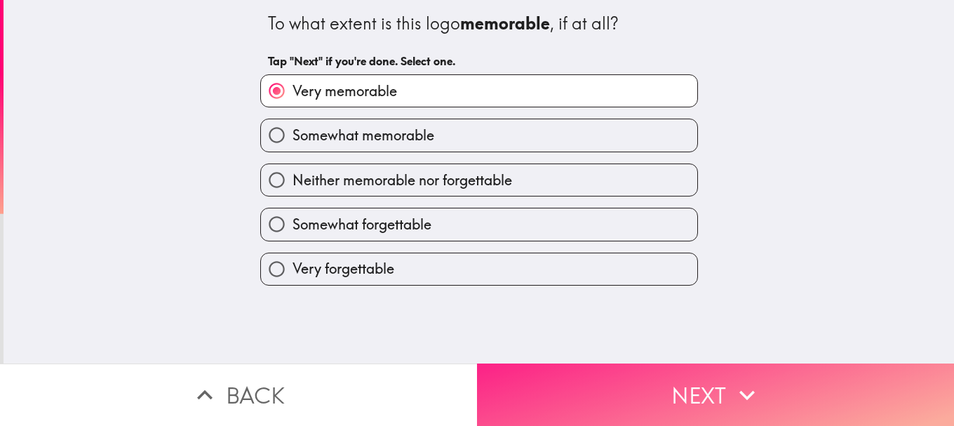
drag, startPoint x: 515, startPoint y: 362, endPoint x: 420, endPoint y: 197, distance: 190.0
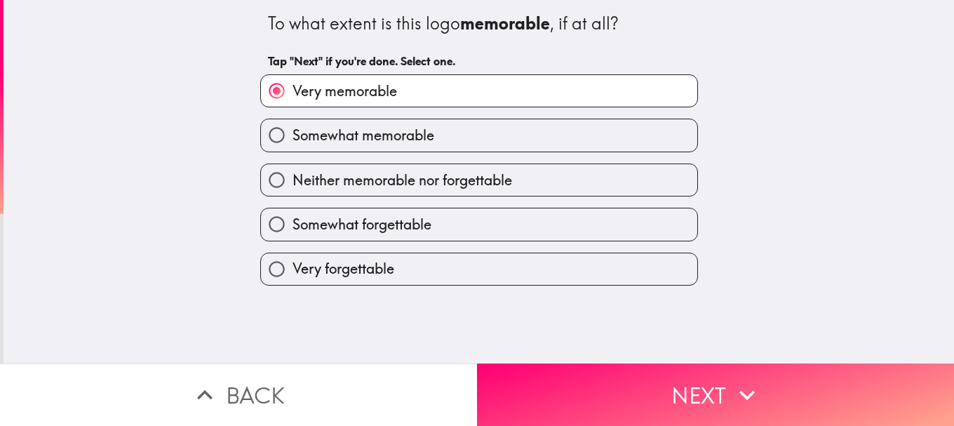
click at [514, 363] on button "Next" at bounding box center [715, 394] width 477 height 62
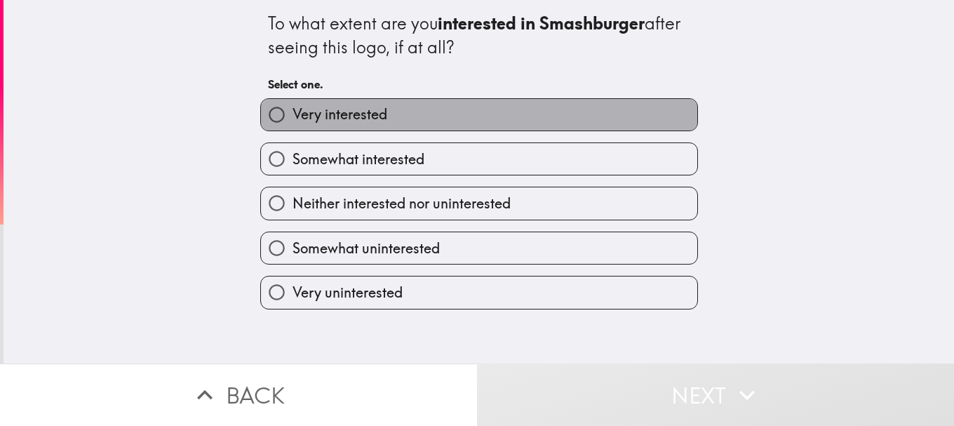
click at [365, 118] on span "Very interested" at bounding box center [339, 114] width 95 height 20
click at [292, 118] on input "Very interested" at bounding box center [277, 115] width 32 height 32
radio input "true"
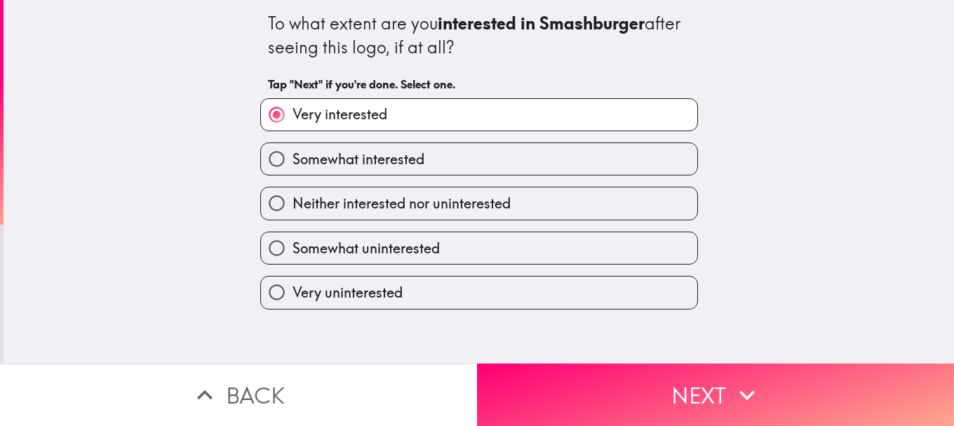
click at [498, 337] on div "To what extent are you interested in Smashburger after seeing this logo, if at …" at bounding box center [479, 181] width 950 height 363
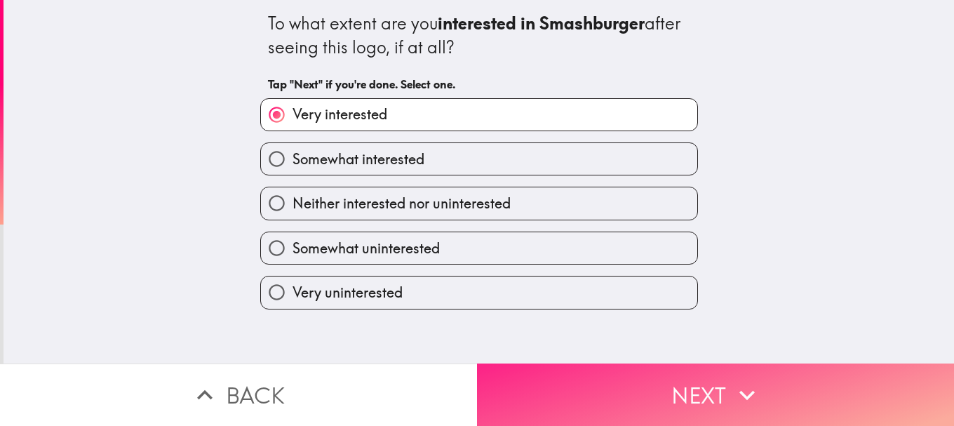
click at [508, 365] on button "Next" at bounding box center [715, 394] width 477 height 62
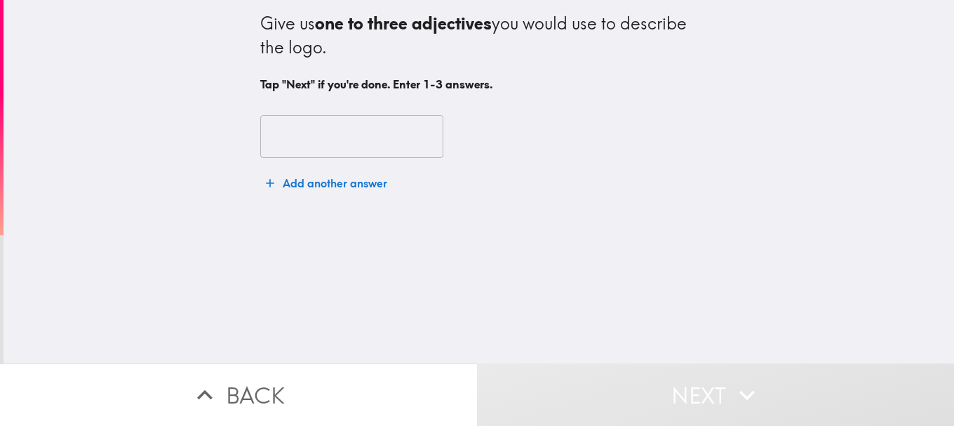
click at [344, 135] on input "text" at bounding box center [351, 136] width 183 height 43
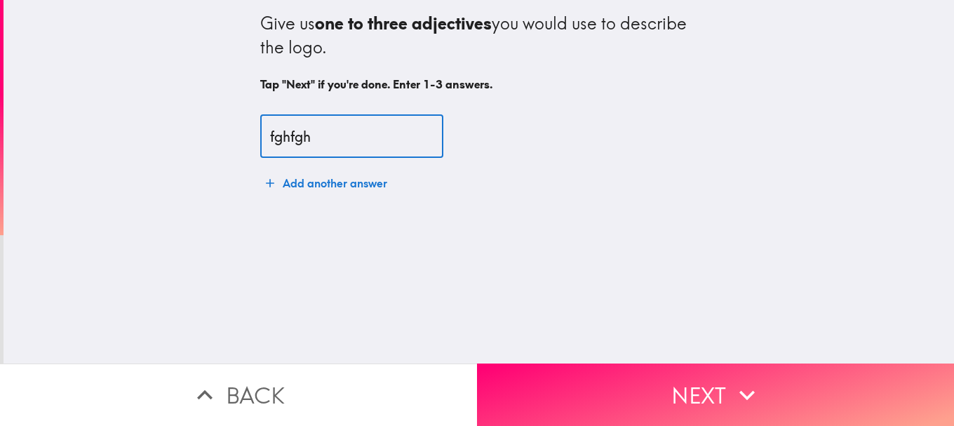
type input "fghfgh"
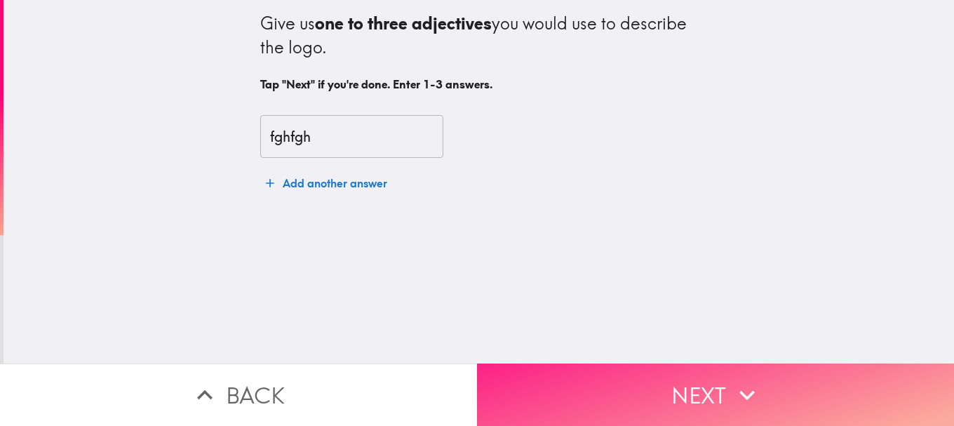
drag, startPoint x: 559, startPoint y: 339, endPoint x: 560, endPoint y: 357, distance: 17.5
click at [560, 357] on div "Give us one to three adjectives you would use to describe the logo. Tap "Next" …" at bounding box center [477, 213] width 954 height 426
click at [560, 363] on button "Next" at bounding box center [715, 394] width 477 height 62
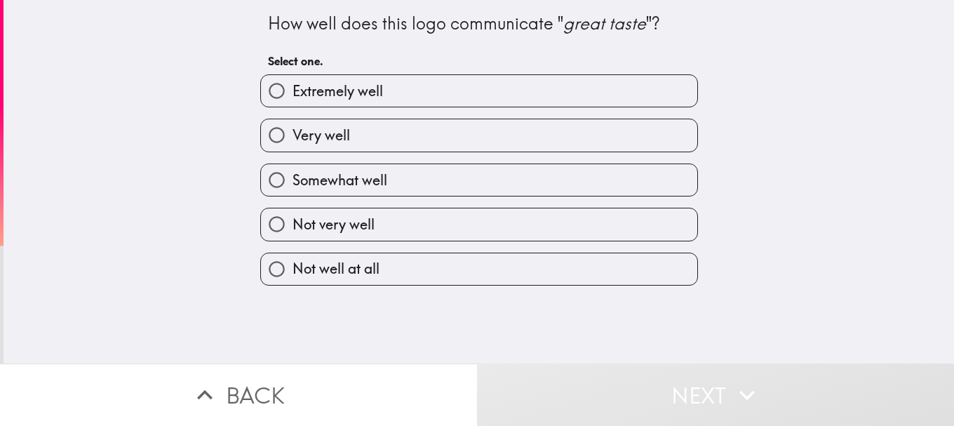
click at [351, 104] on label "Extremely well" at bounding box center [479, 91] width 436 height 32
click at [292, 104] on input "Extremely well" at bounding box center [277, 91] width 32 height 32
radio input "true"
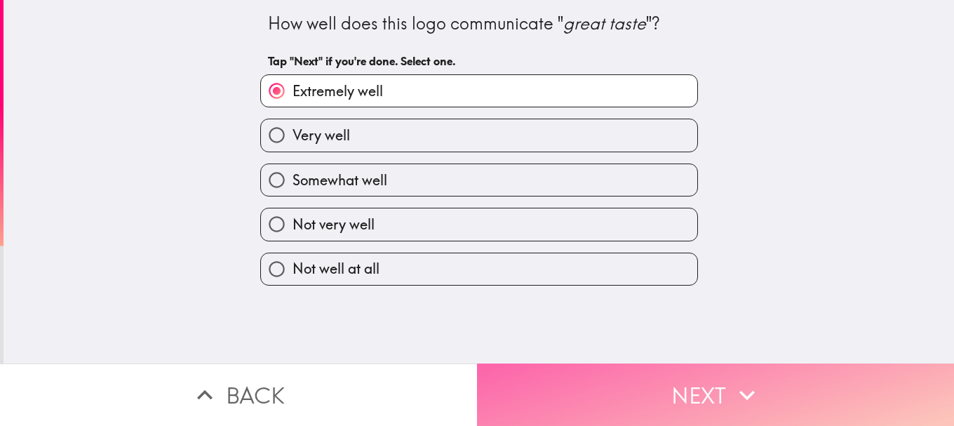
click at [564, 364] on button "Next" at bounding box center [715, 394] width 477 height 62
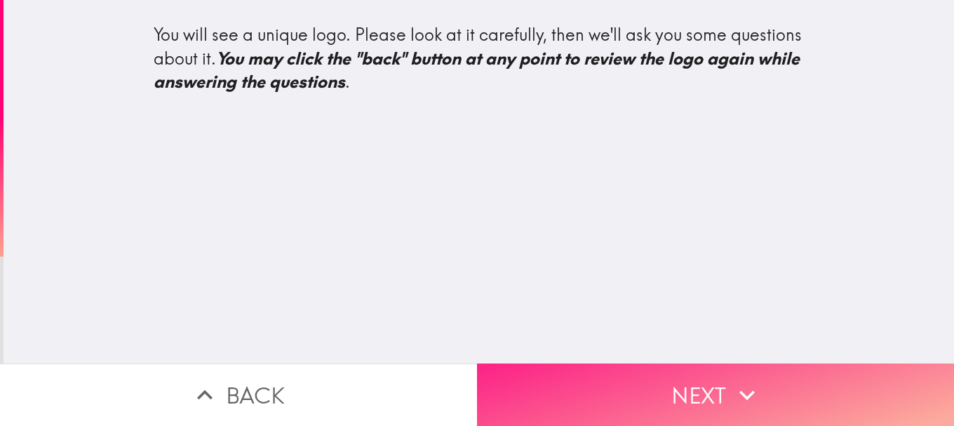
click at [650, 381] on button "Next" at bounding box center [715, 394] width 477 height 62
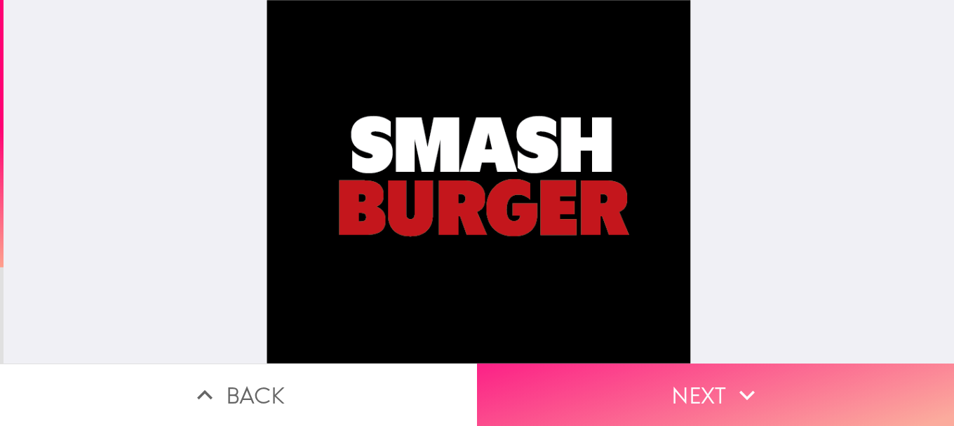
click at [650, 381] on button "Next" at bounding box center [715, 394] width 477 height 62
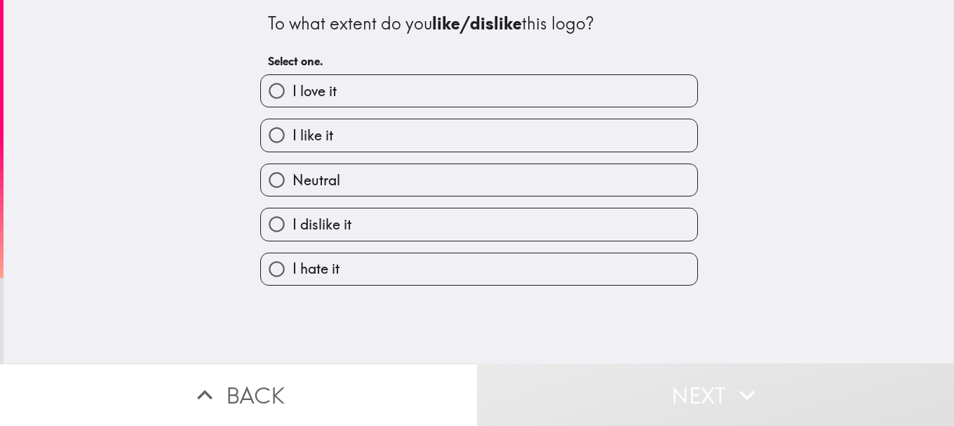
click at [426, 88] on label "I love it" at bounding box center [479, 91] width 436 height 32
click at [292, 88] on input "I love it" at bounding box center [277, 91] width 32 height 32
radio input "true"
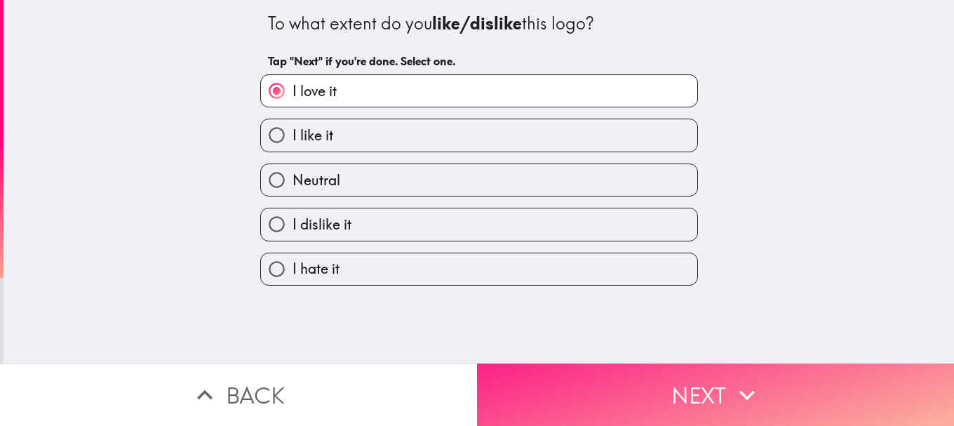
click at [569, 368] on button "Next" at bounding box center [715, 394] width 477 height 62
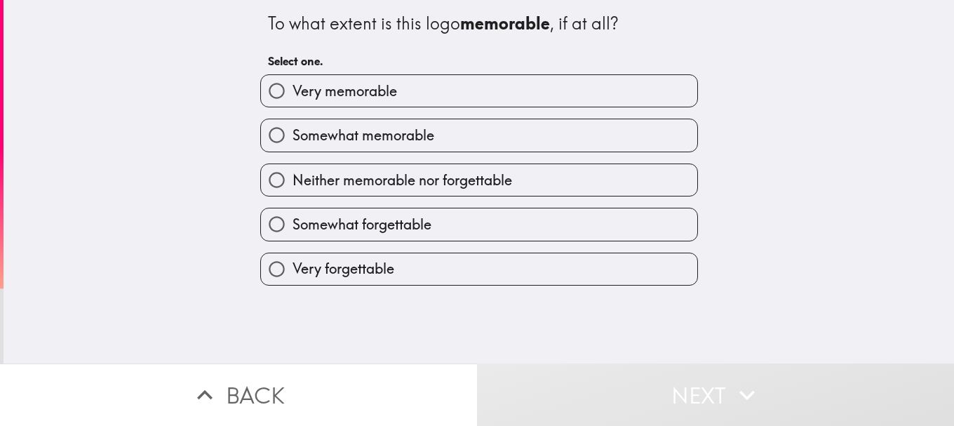
click at [346, 76] on label "Very memorable" at bounding box center [479, 91] width 436 height 32
click at [292, 76] on input "Very memorable" at bounding box center [277, 91] width 32 height 32
radio input "true"
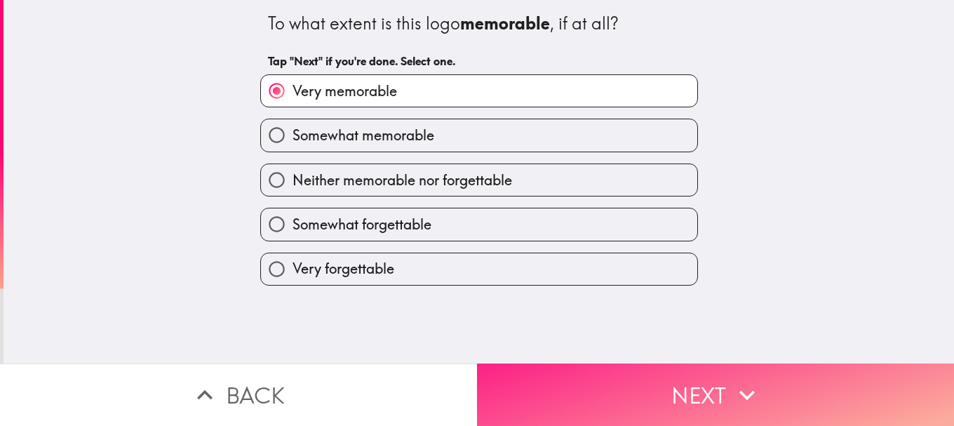
drag, startPoint x: 577, startPoint y: 386, endPoint x: 573, endPoint y: 377, distance: 10.0
click at [575, 381] on button "Next" at bounding box center [715, 394] width 477 height 62
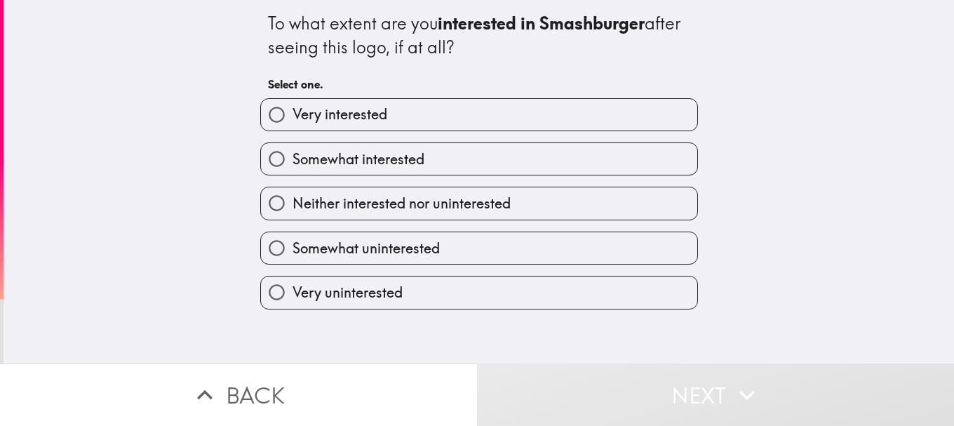
click at [344, 115] on span "Very interested" at bounding box center [339, 114] width 95 height 20
click at [292, 115] on input "Very interested" at bounding box center [277, 115] width 32 height 32
radio input "true"
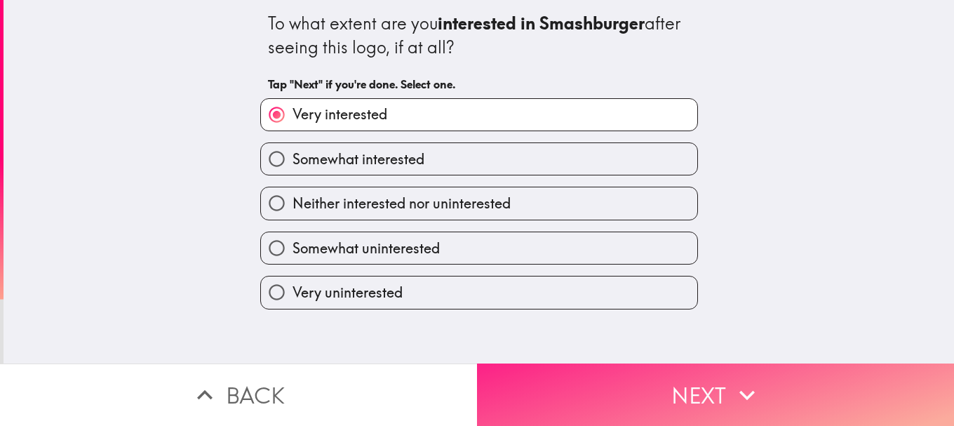
click at [545, 386] on button "Next" at bounding box center [715, 394] width 477 height 62
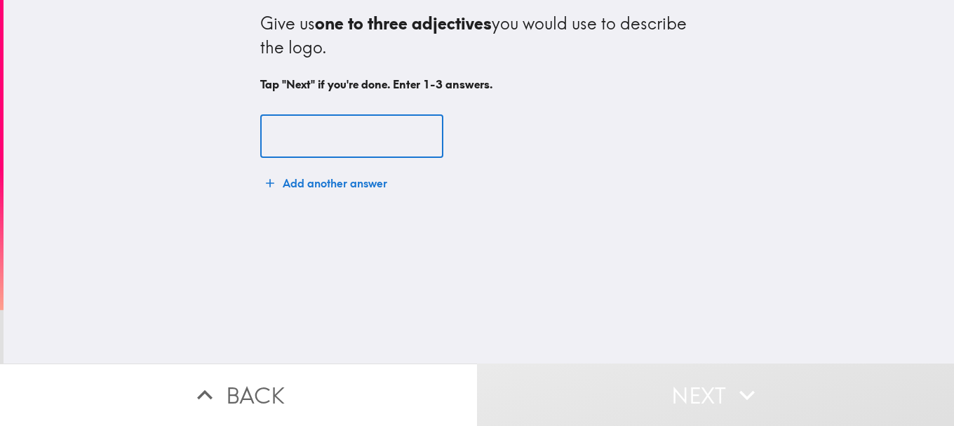
click at [376, 126] on input "text" at bounding box center [351, 136] width 183 height 43
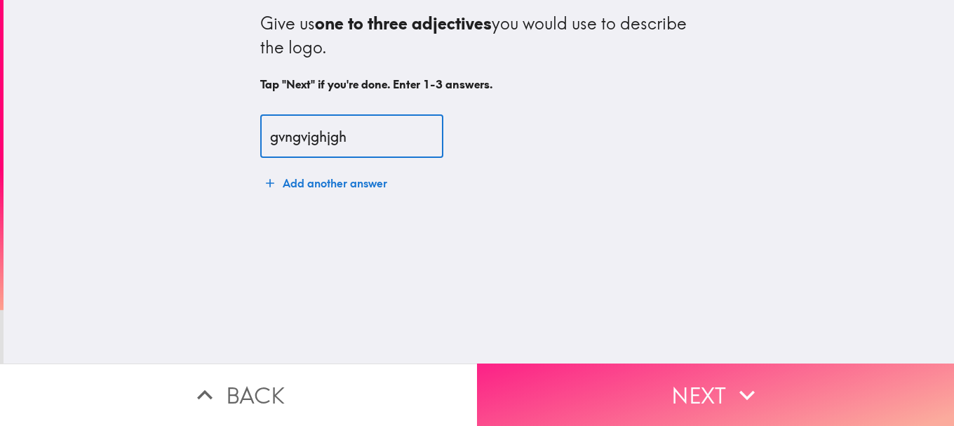
type input "gvngvjghjgh"
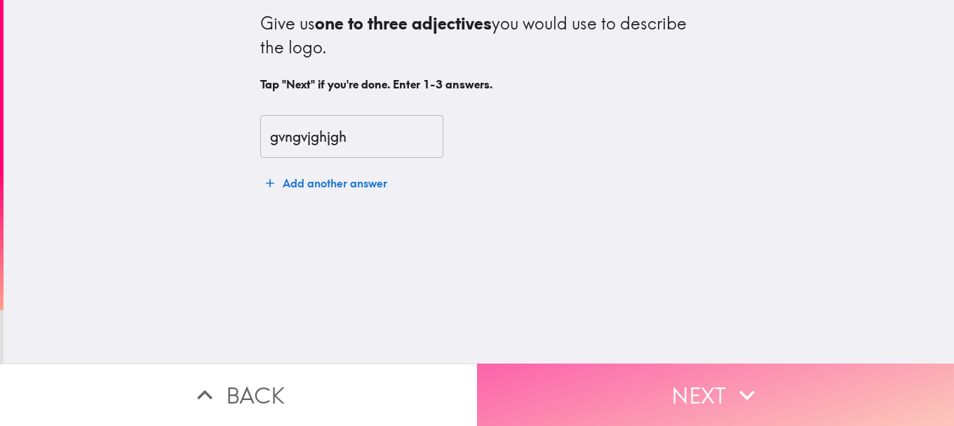
drag, startPoint x: 590, startPoint y: 381, endPoint x: 558, endPoint y: 351, distance: 44.6
click at [588, 377] on button "Next" at bounding box center [715, 394] width 477 height 62
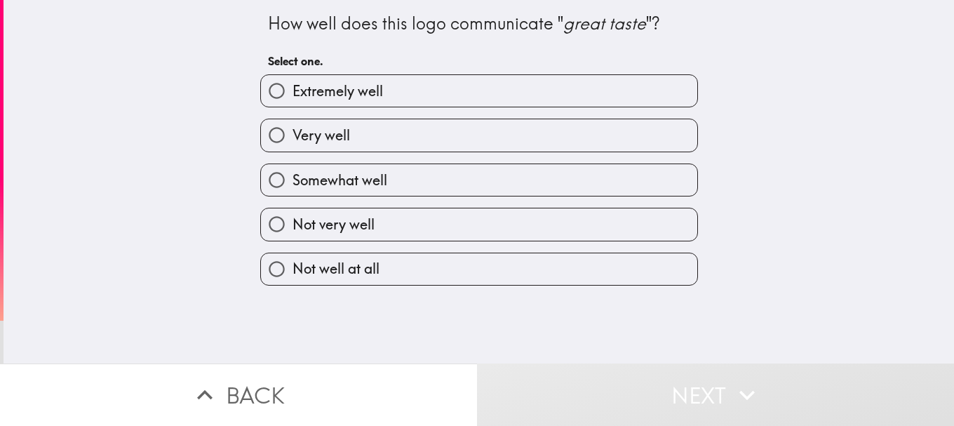
click at [351, 111] on div "Very well" at bounding box center [473, 129] width 449 height 44
click at [353, 101] on label "Extremely well" at bounding box center [479, 91] width 436 height 32
click at [292, 101] on input "Extremely well" at bounding box center [277, 91] width 32 height 32
radio input "true"
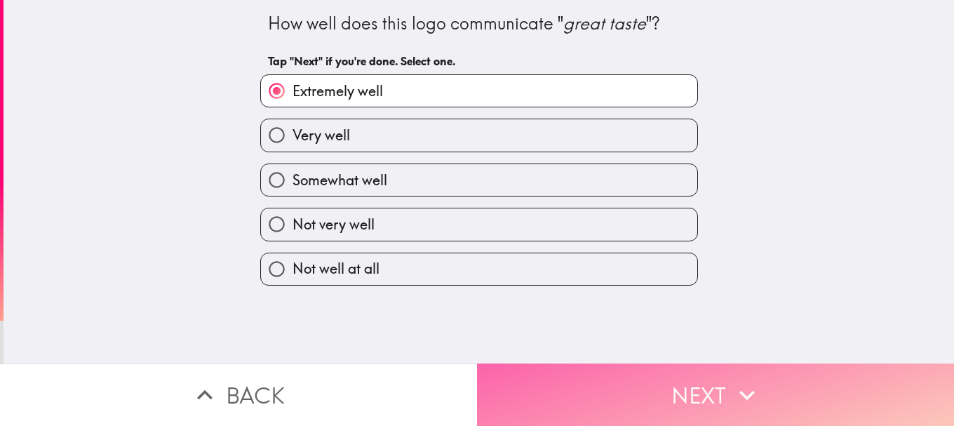
drag, startPoint x: 568, startPoint y: 385, endPoint x: 475, endPoint y: 194, distance: 212.9
click at [567, 383] on button "Next" at bounding box center [715, 394] width 477 height 62
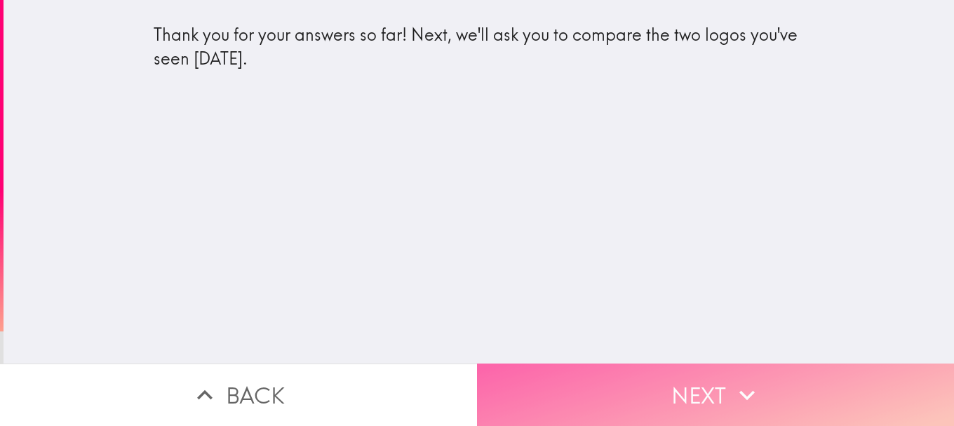
click at [574, 377] on button "Next" at bounding box center [715, 394] width 477 height 62
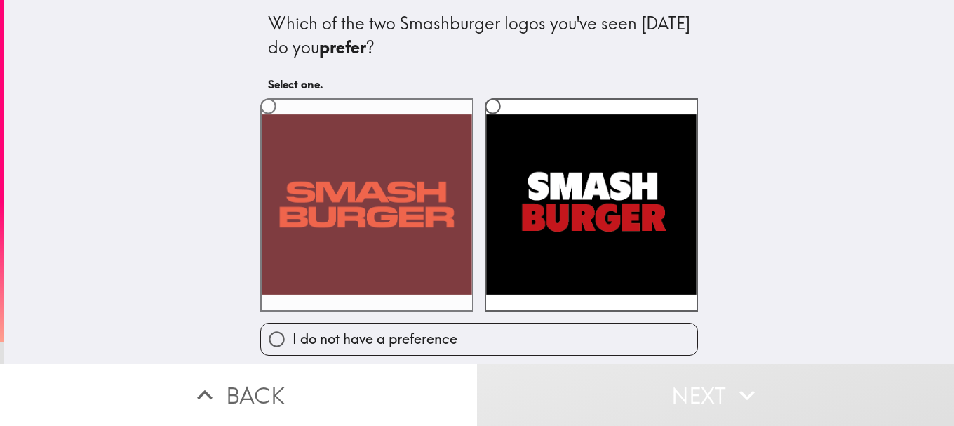
click at [387, 205] on label at bounding box center [366, 204] width 213 height 213
click at [284, 122] on input "radio" at bounding box center [268, 106] width 32 height 32
radio input "true"
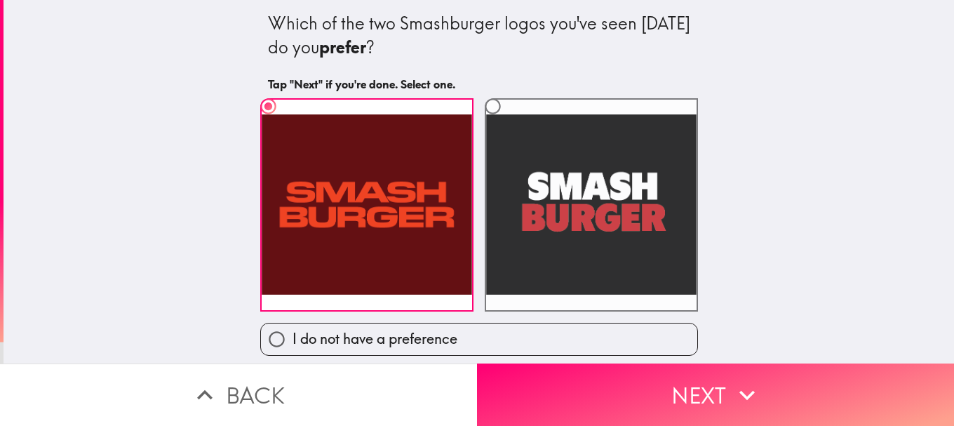
scroll to position [3, 0]
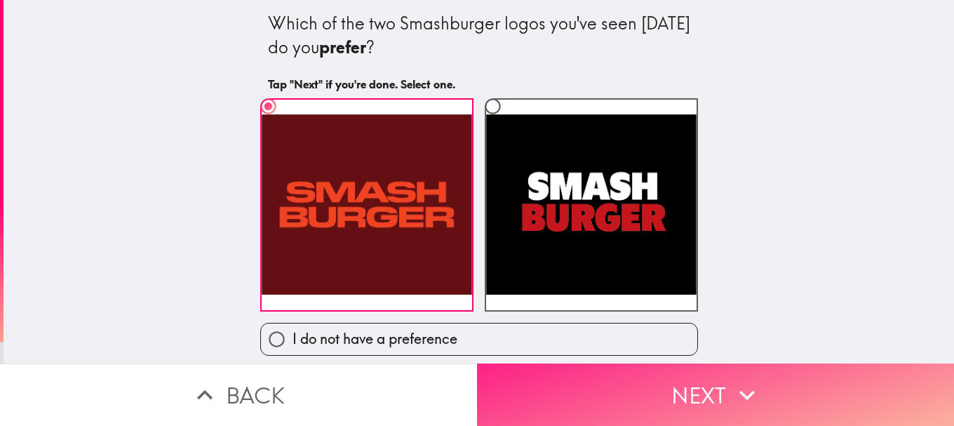
click at [572, 400] on button "Next" at bounding box center [715, 394] width 477 height 62
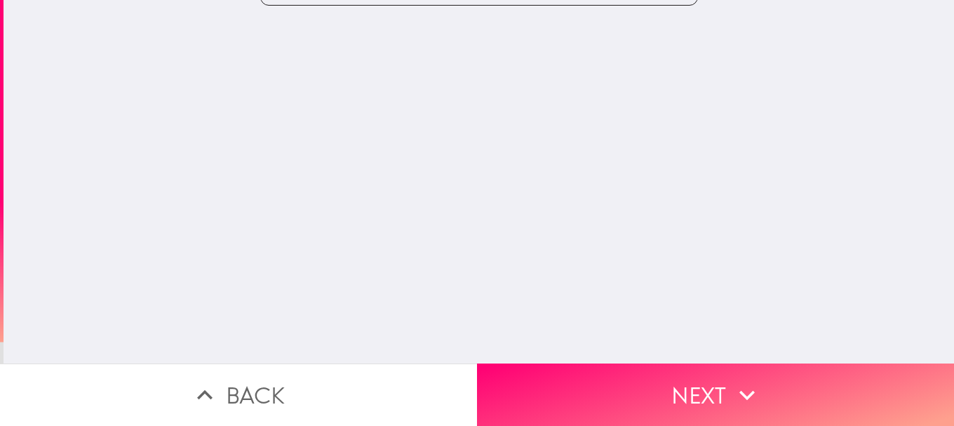
scroll to position [0, 0]
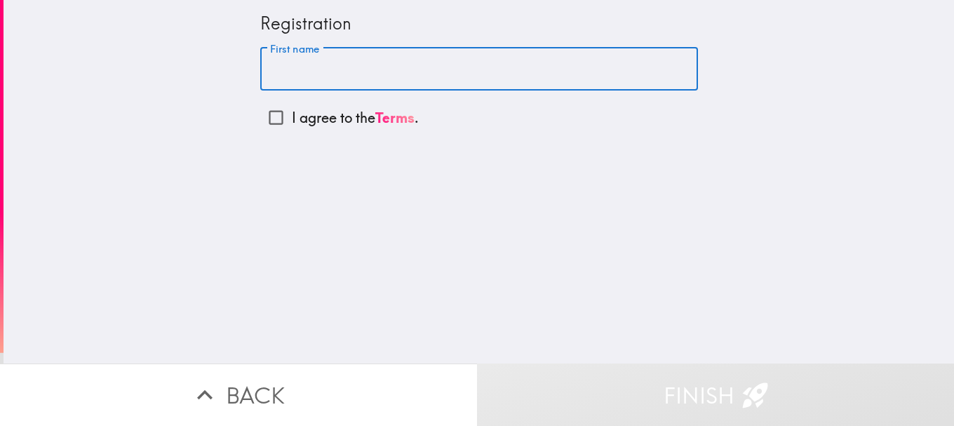
click at [340, 74] on input "First name" at bounding box center [479, 69] width 438 height 43
type input "Tomm"
click at [350, 121] on p "I agree to the Terms ." at bounding box center [355, 118] width 127 height 20
click at [292, 121] on input "I agree to the Terms ." at bounding box center [276, 118] width 32 height 32
checkbox input "true"
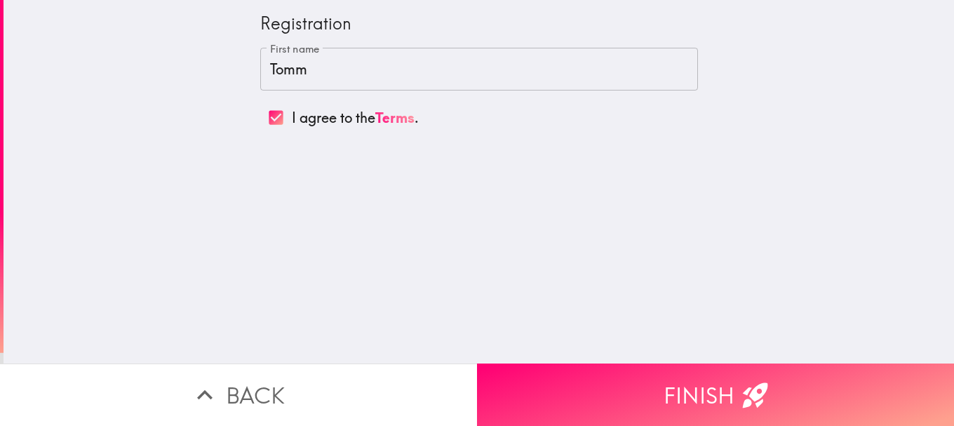
click at [603, 381] on button "Finish" at bounding box center [715, 394] width 477 height 62
